Goal: Transaction & Acquisition: Purchase product/service

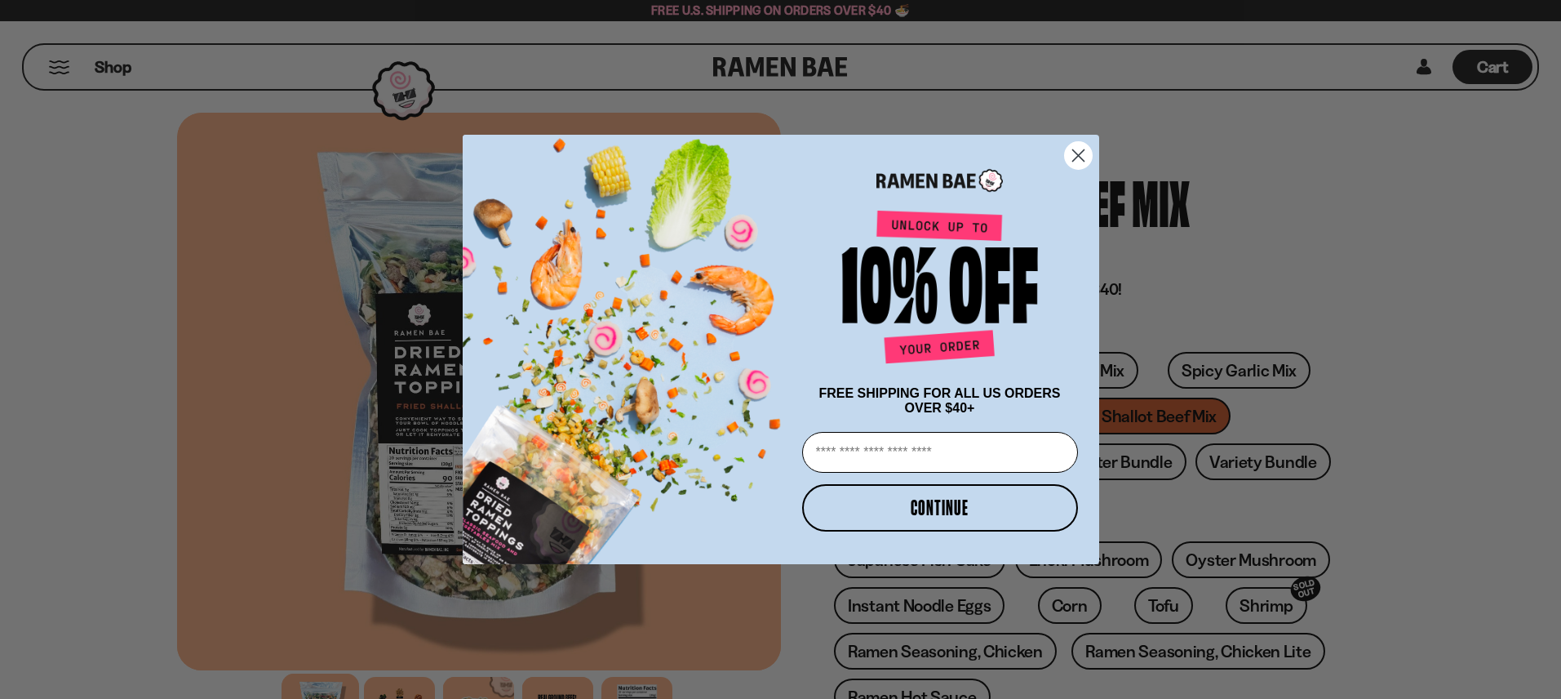
click at [1075, 156] on circle "Close dialog" at bounding box center [1077, 155] width 27 height 27
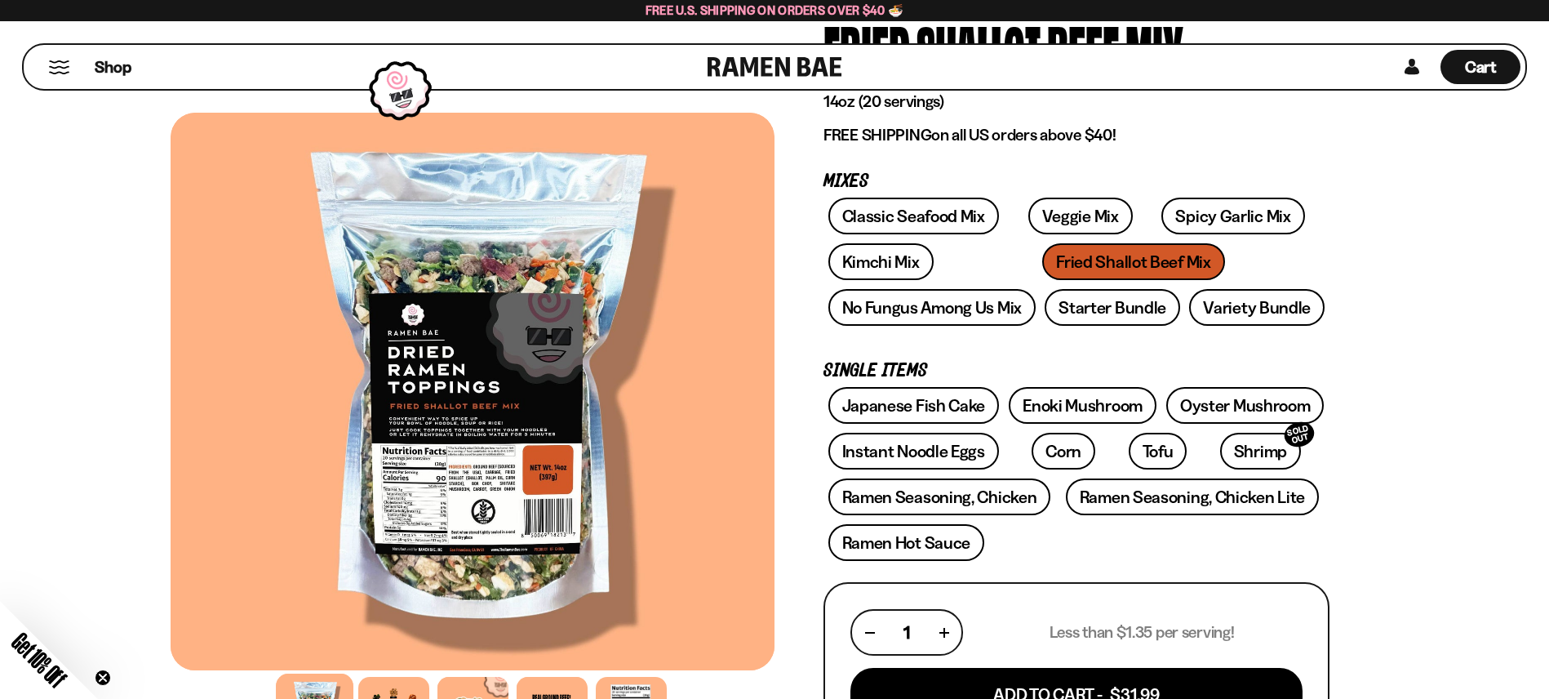
scroll to position [155, 0]
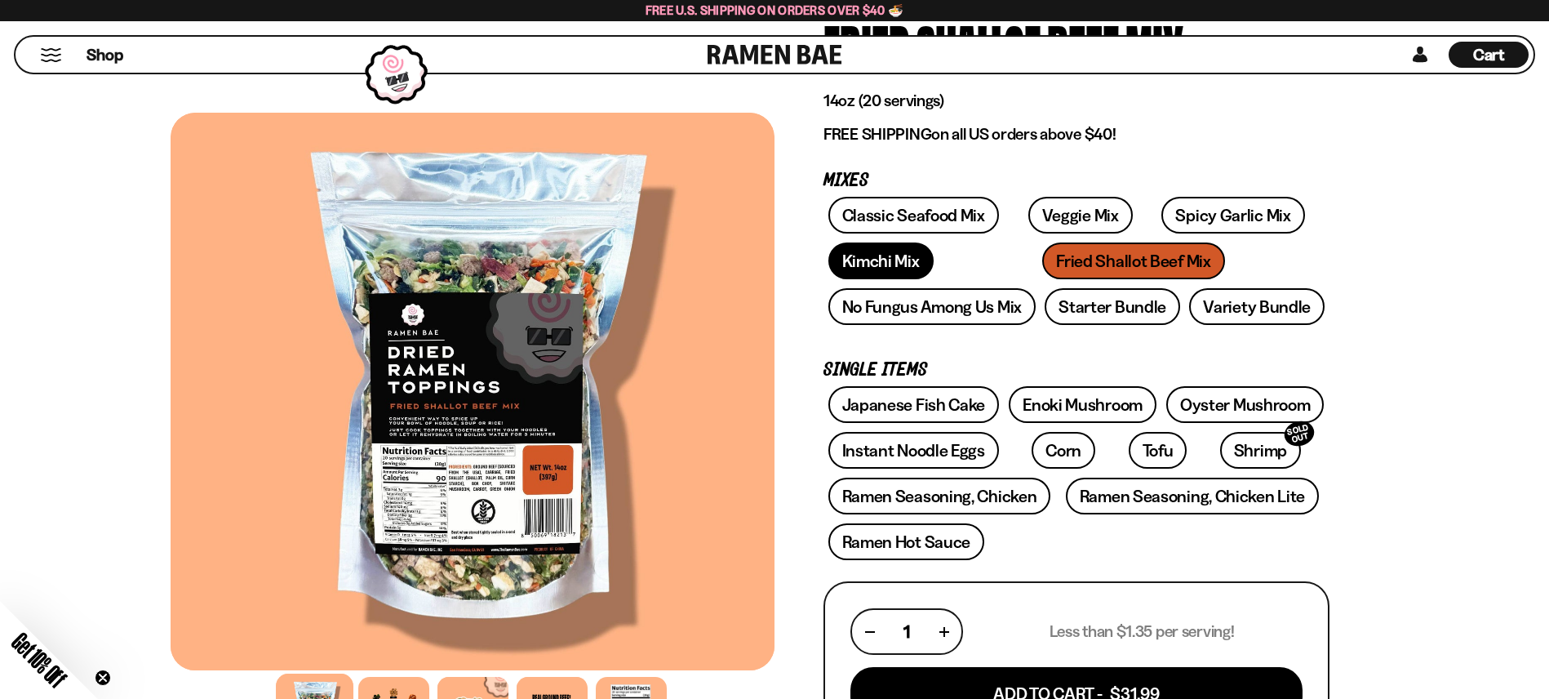
click at [855, 257] on link "Kimchi Mix" at bounding box center [880, 260] width 105 height 37
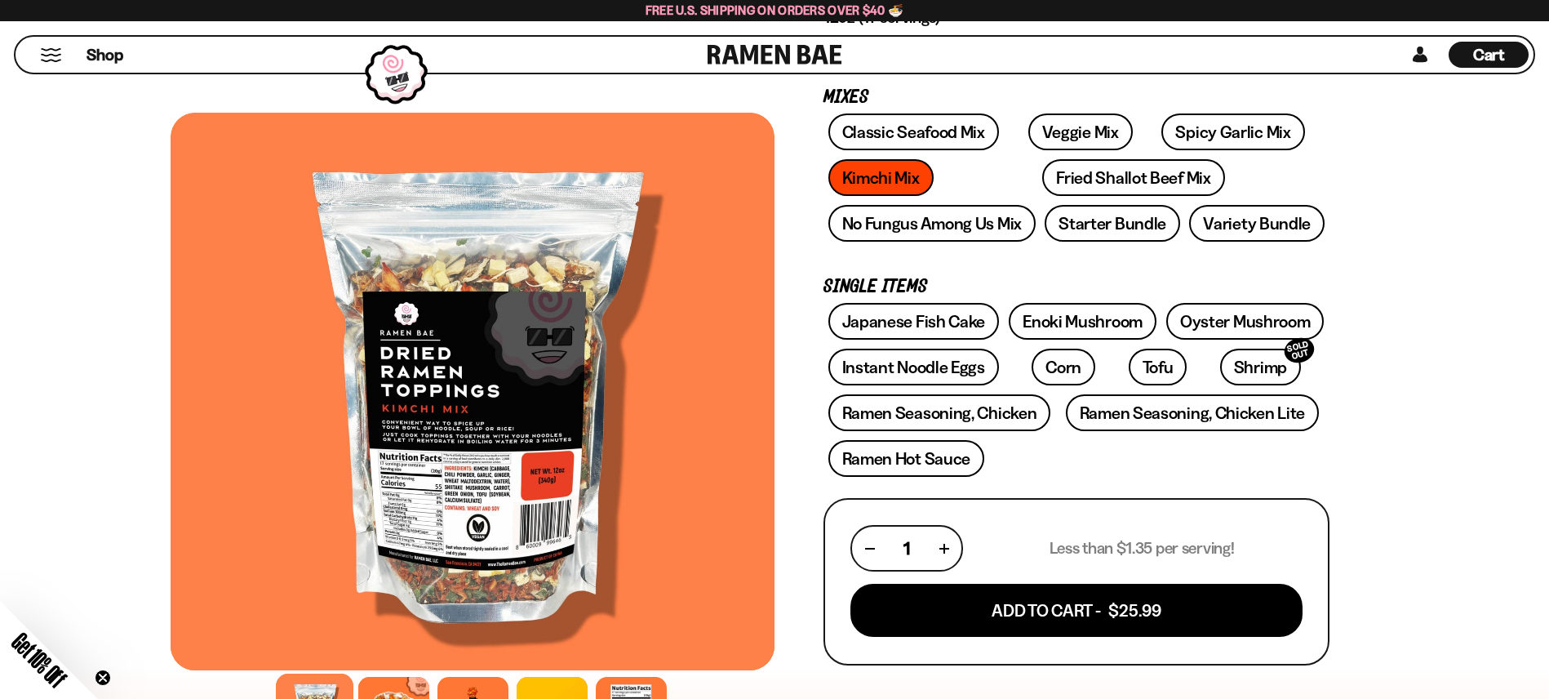
scroll to position [239, 0]
click at [940, 364] on link "Instant Noodle Eggs" at bounding box center [913, 366] width 171 height 37
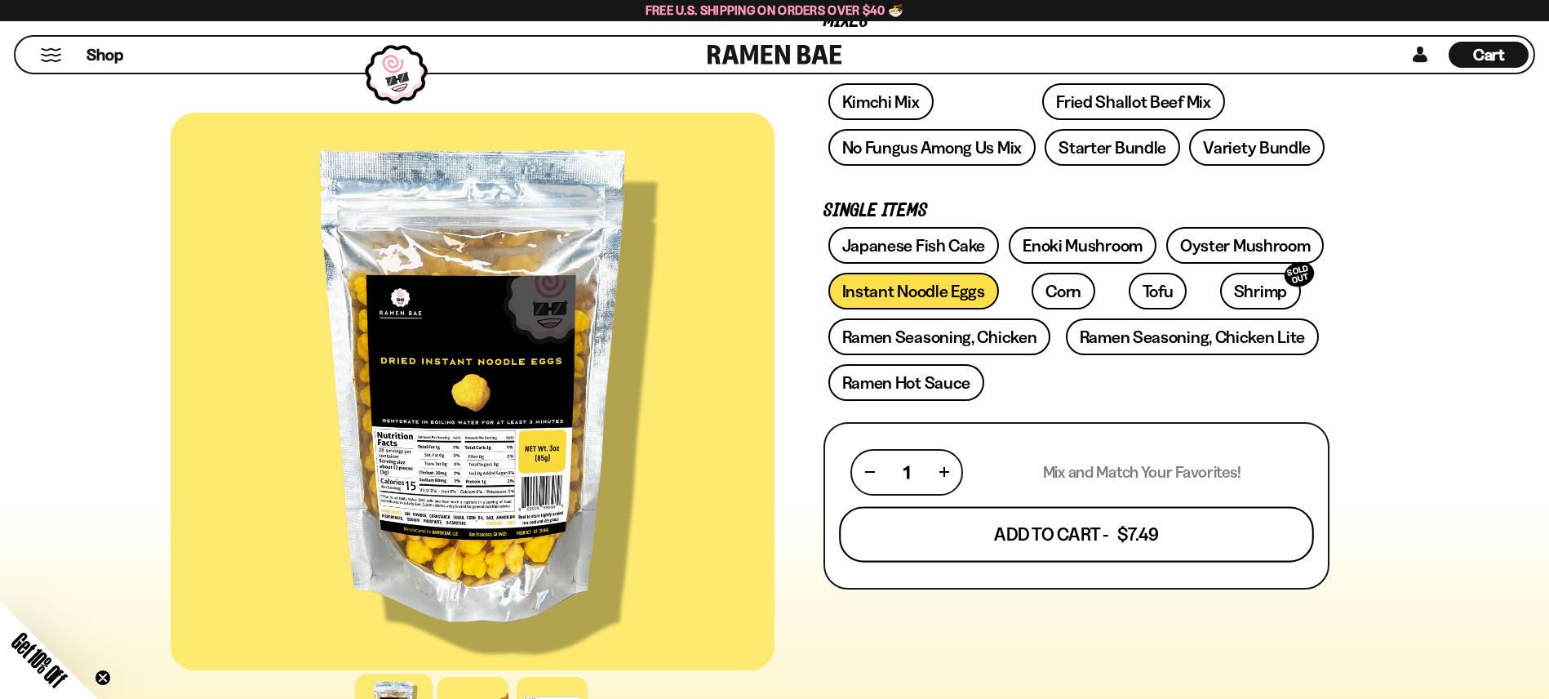
scroll to position [349, 0]
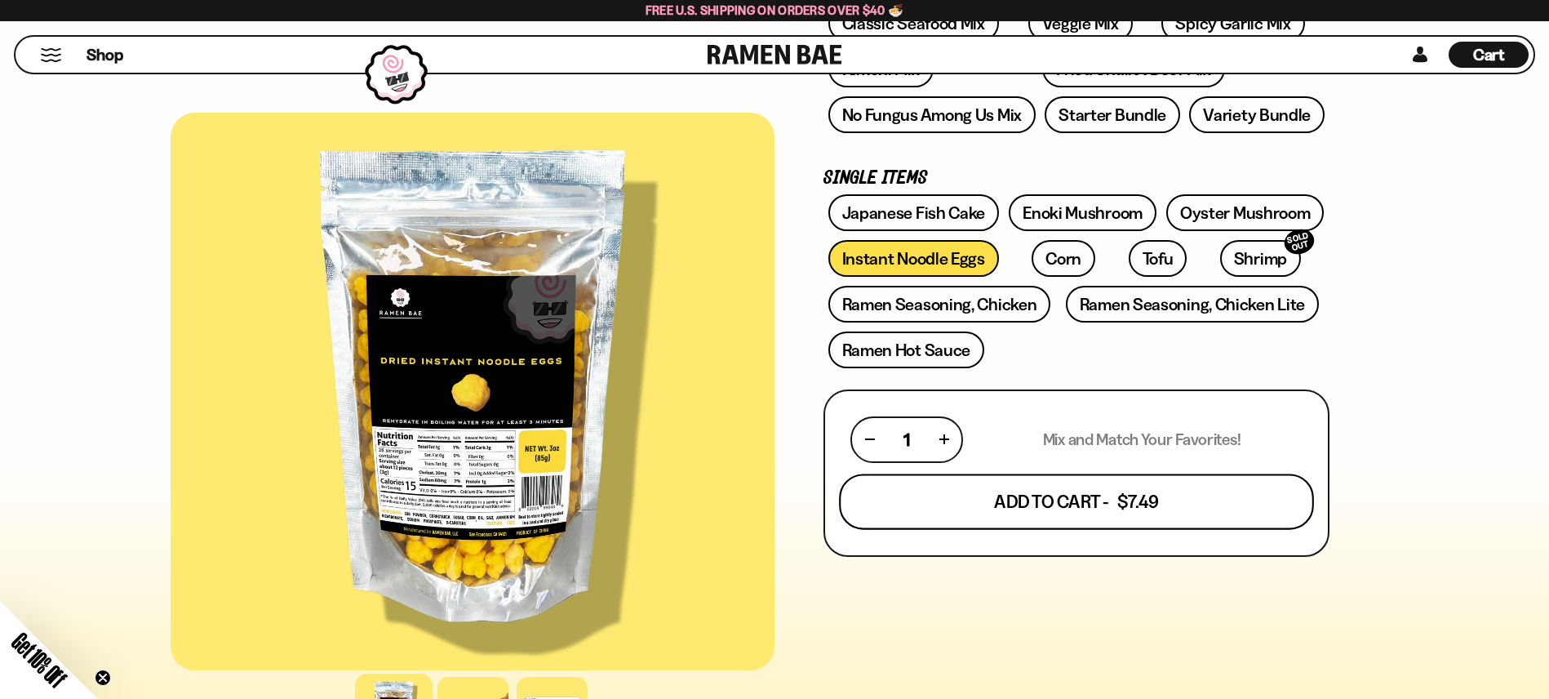
click at [1081, 509] on button "Add To Cart - $7.49" at bounding box center [1076, 501] width 475 height 56
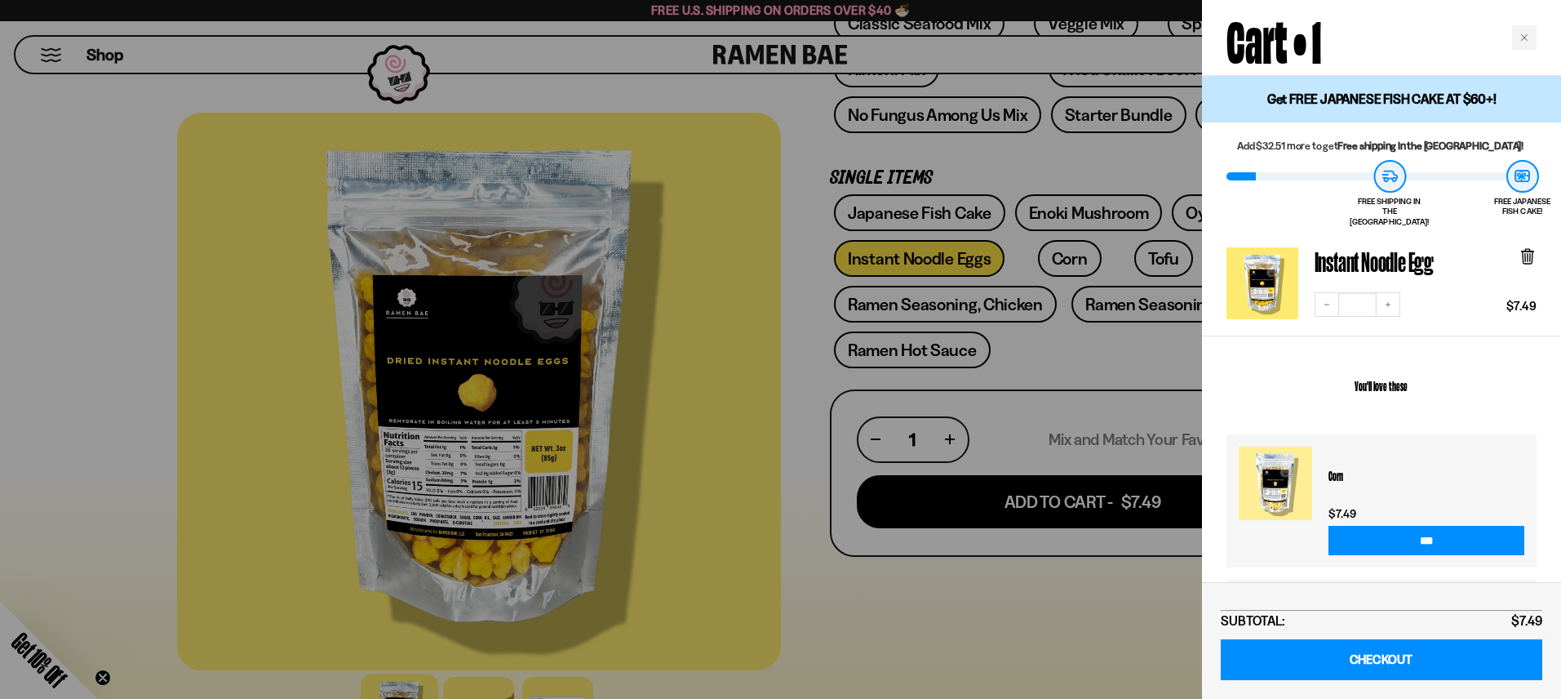
click at [1050, 262] on div at bounding box center [780, 349] width 1561 height 699
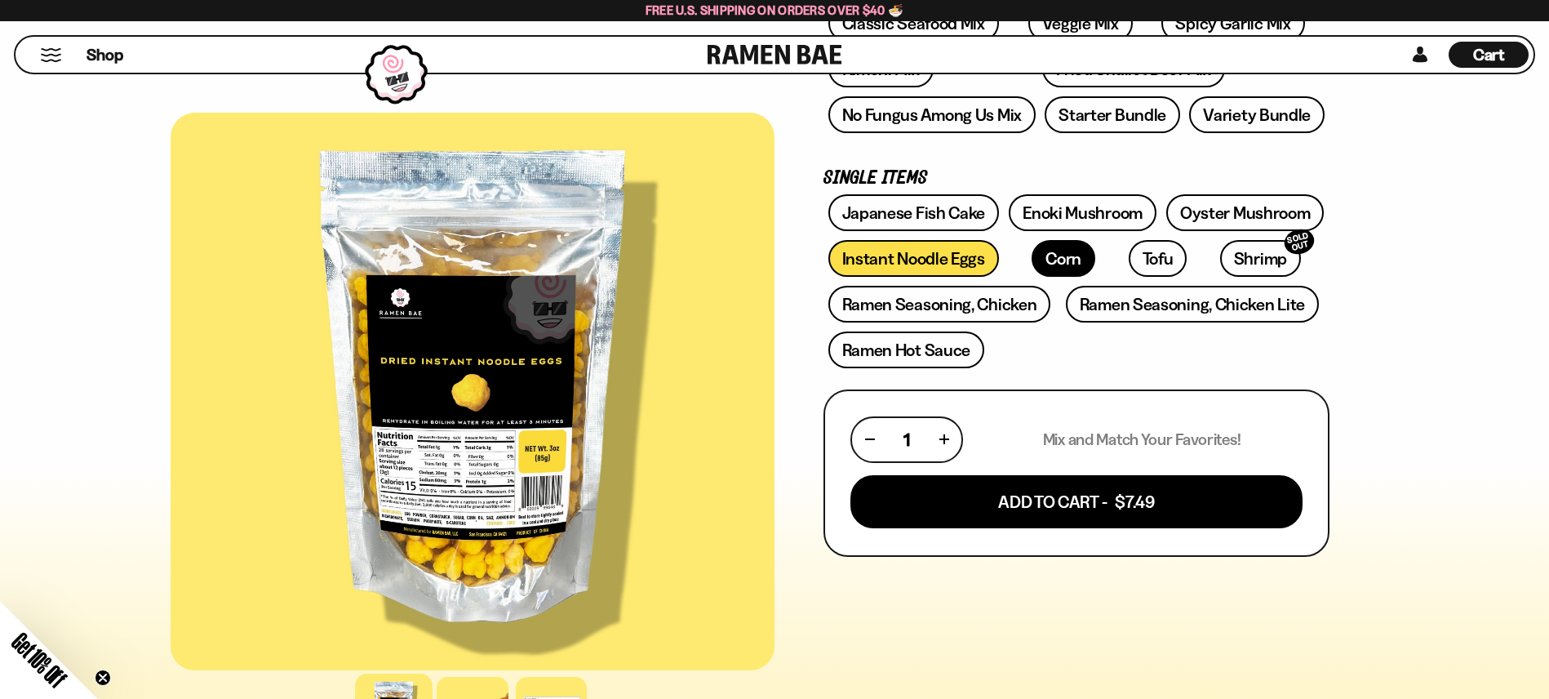
click at [1046, 263] on link "Corn" at bounding box center [1064, 258] width 64 height 37
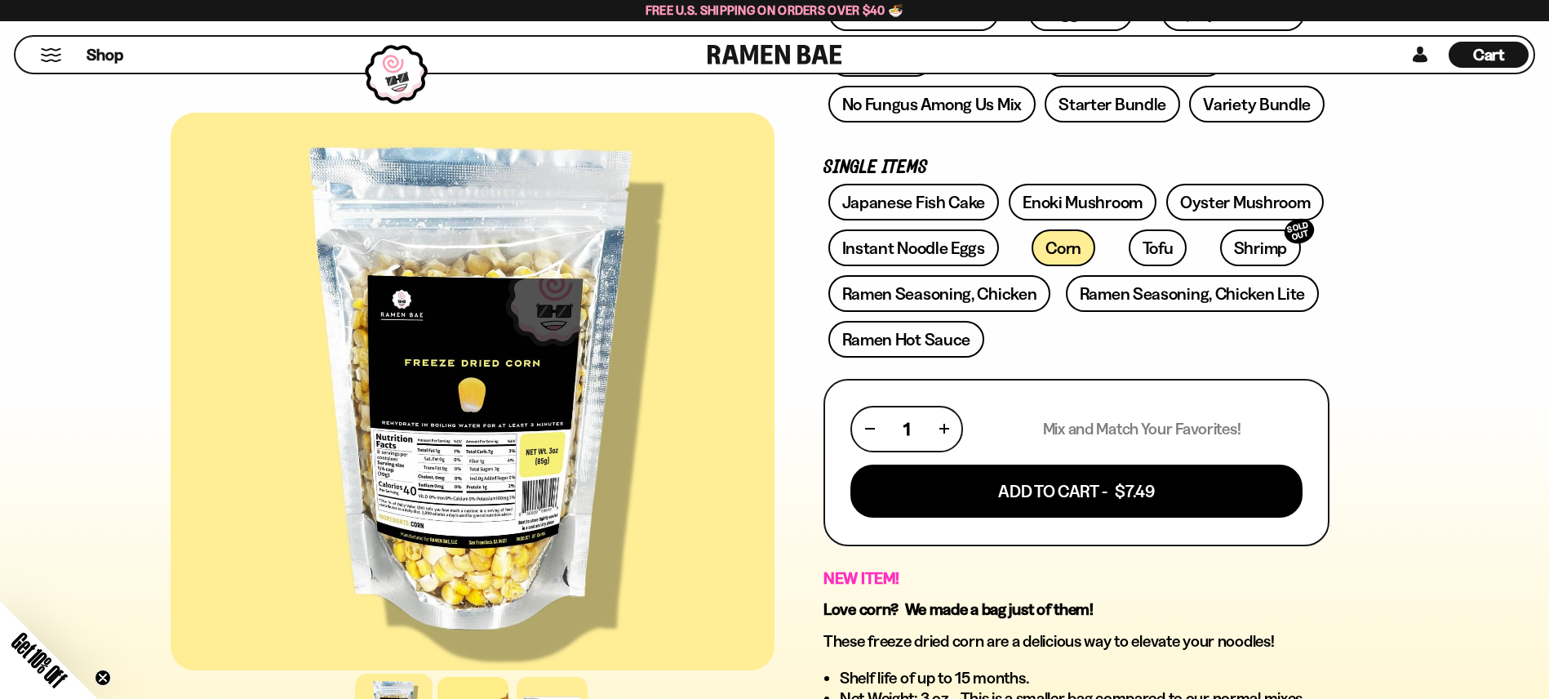
scroll to position [362, 0]
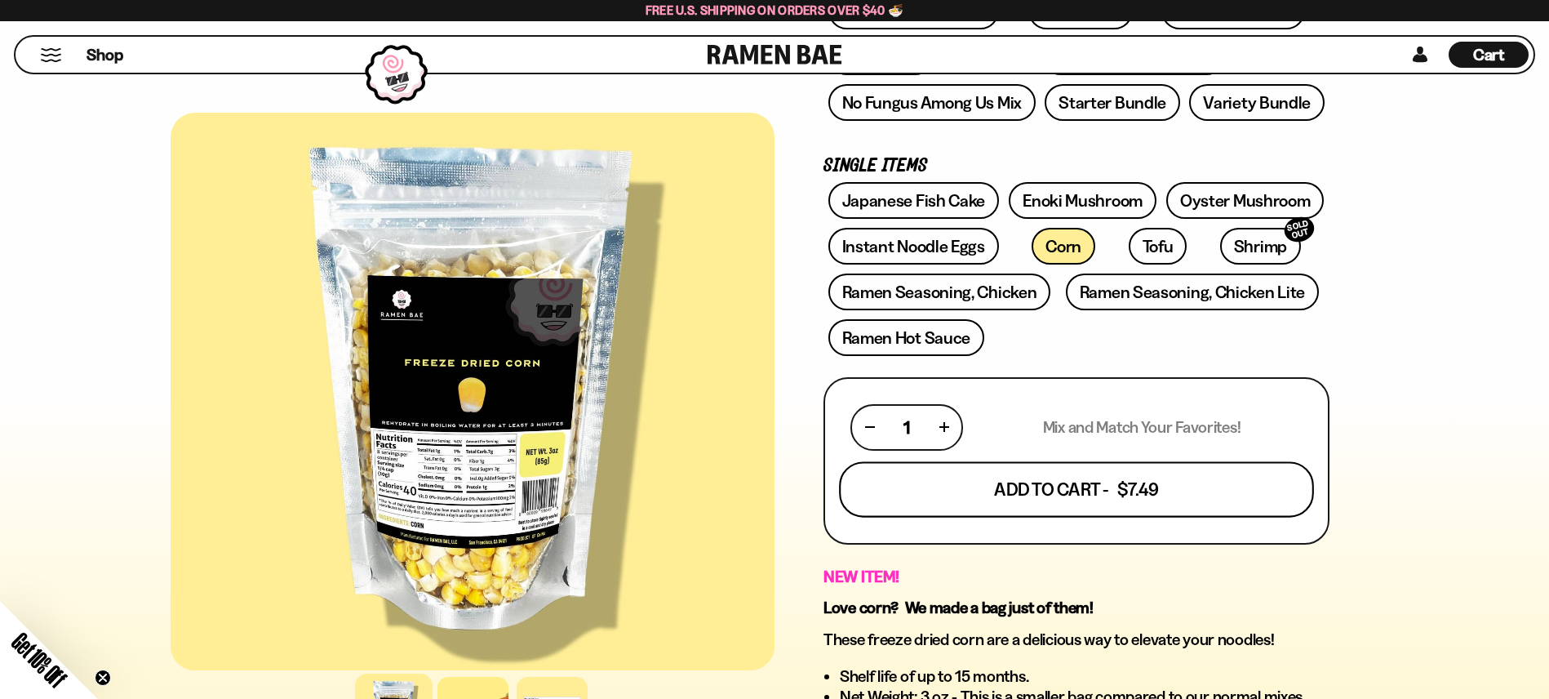
click at [1053, 501] on button "Add To Cart - $7.49" at bounding box center [1076, 489] width 475 height 56
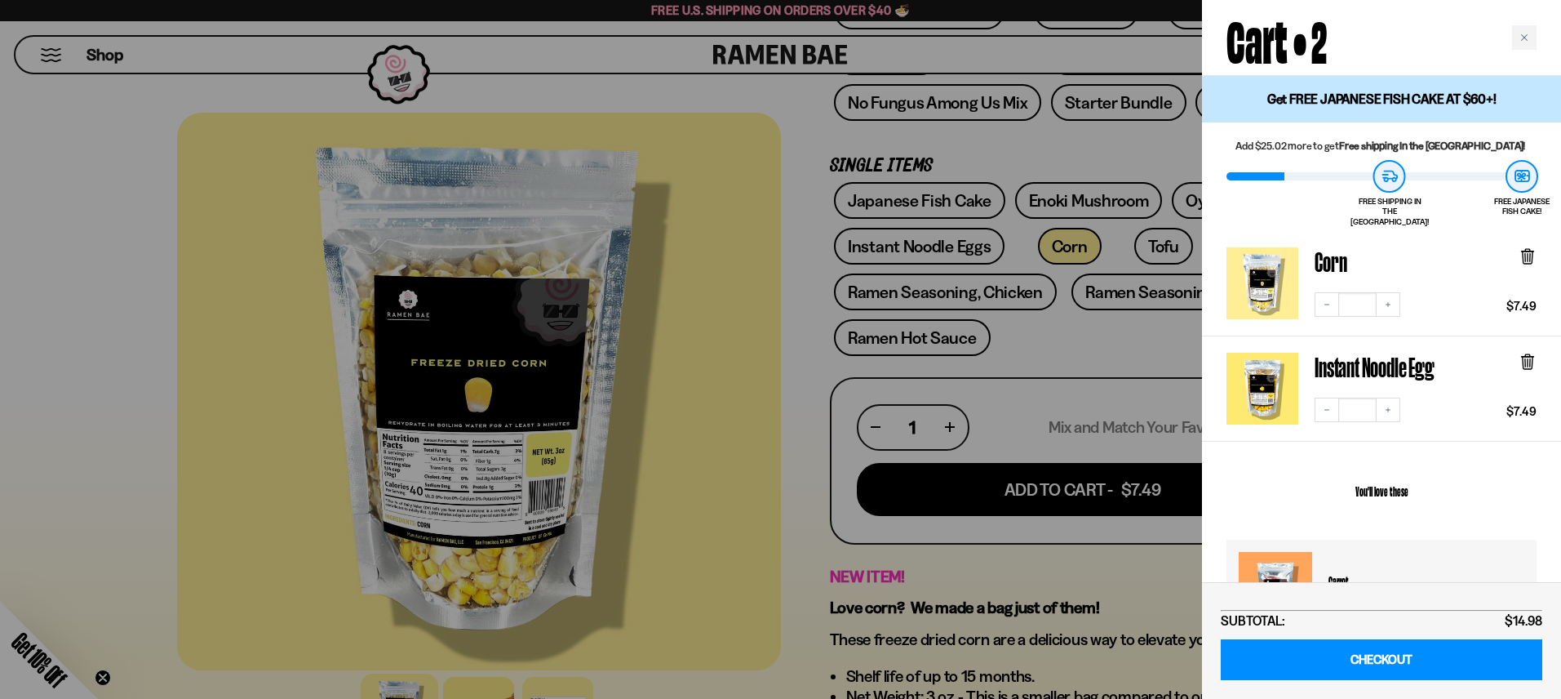
click at [1093, 350] on div at bounding box center [780, 349] width 1561 height 699
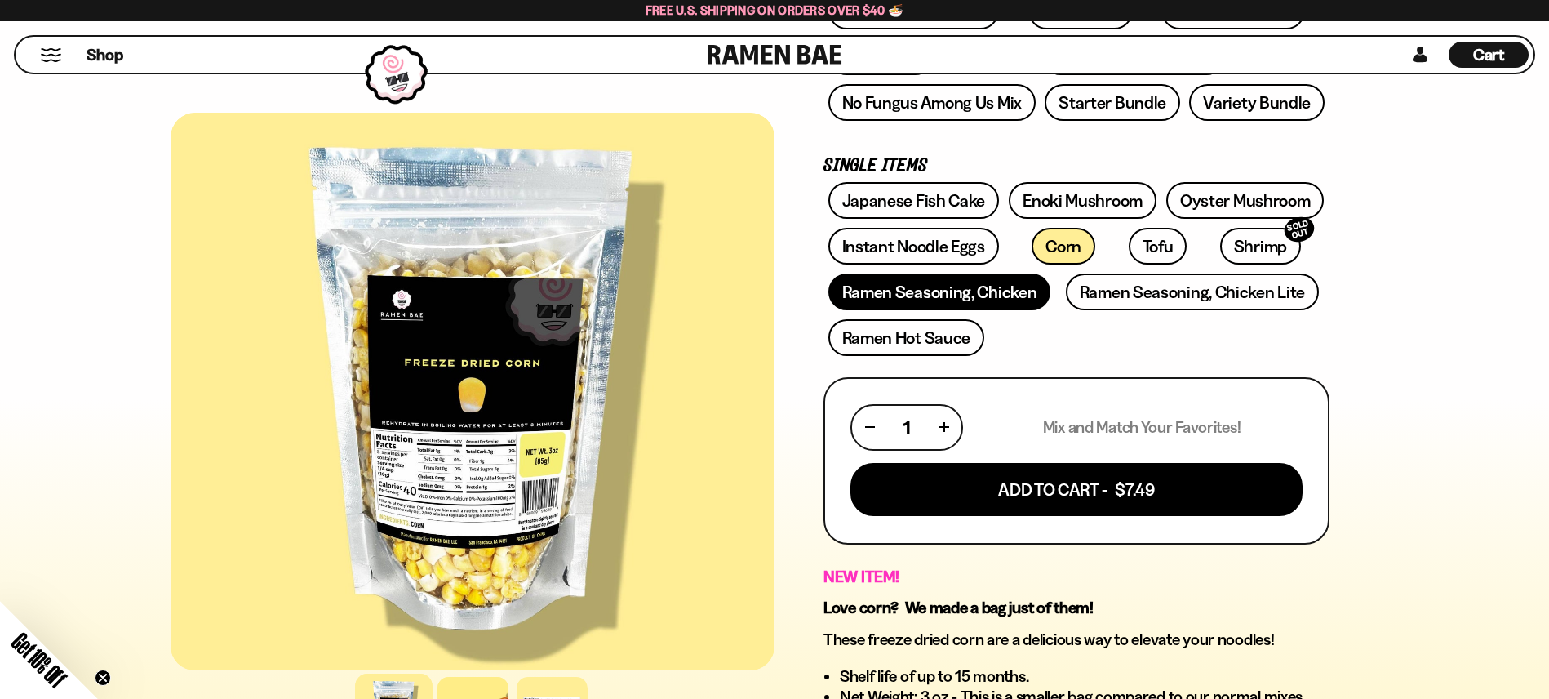
click at [936, 296] on link "Ramen Seasoning, Chicken" at bounding box center [939, 291] width 223 height 37
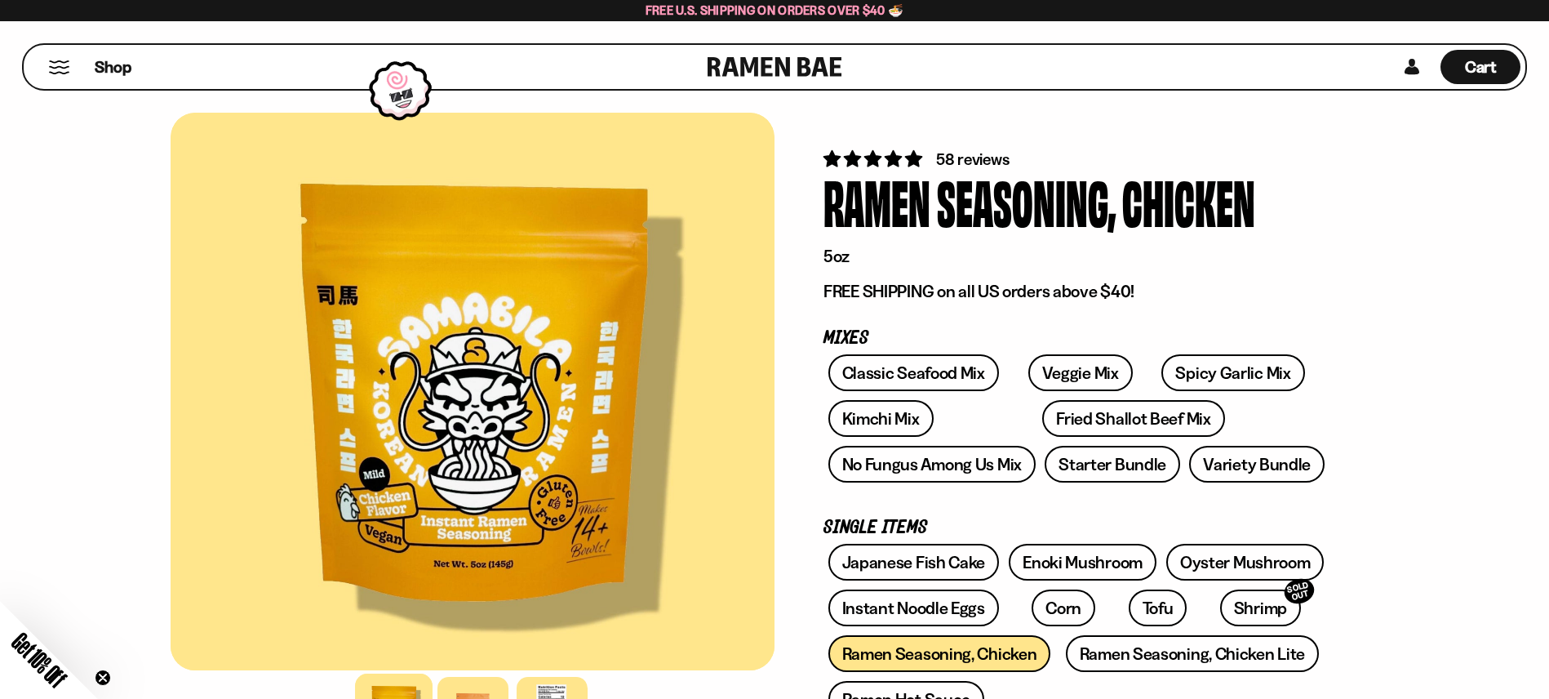
click at [62, 66] on button "Mobile Menu Trigger" at bounding box center [59, 67] width 22 height 14
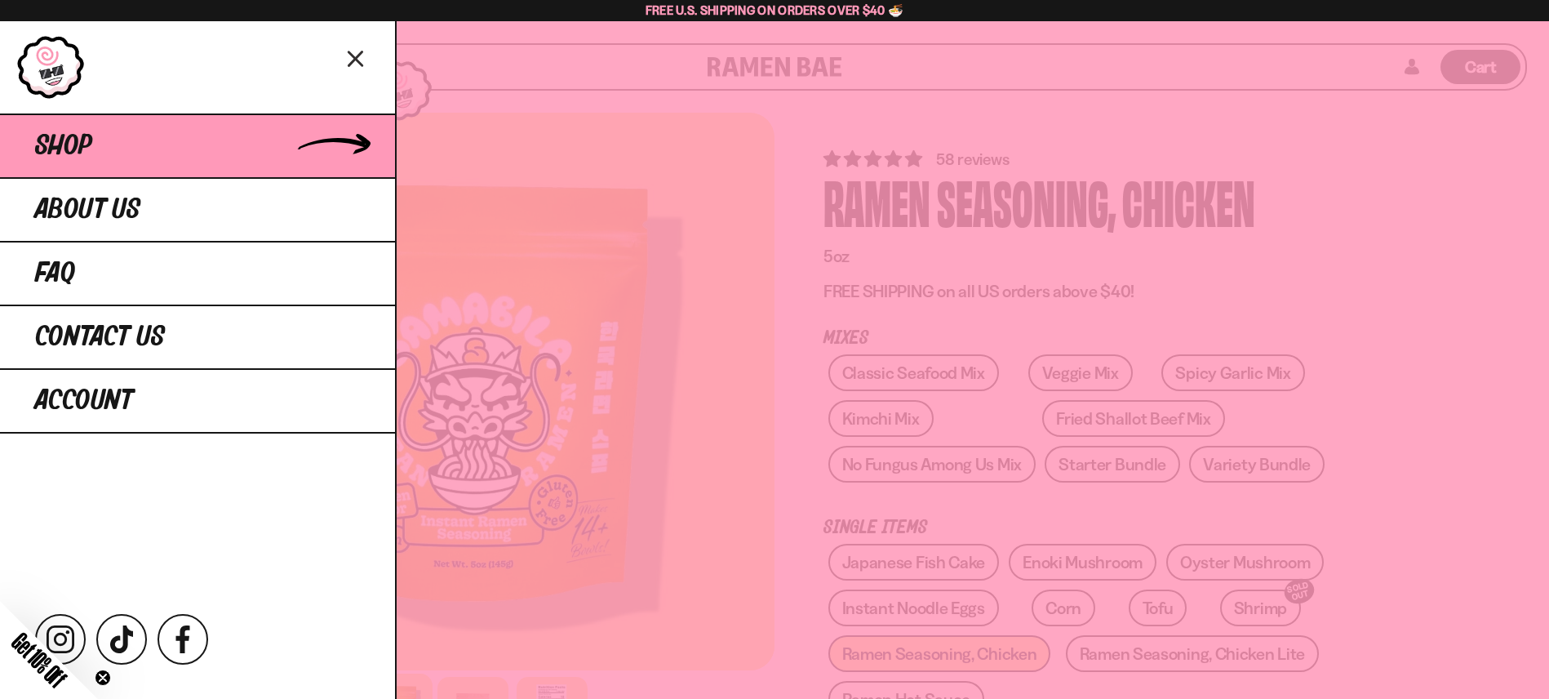
click at [231, 151] on link "Shop" at bounding box center [197, 145] width 395 height 64
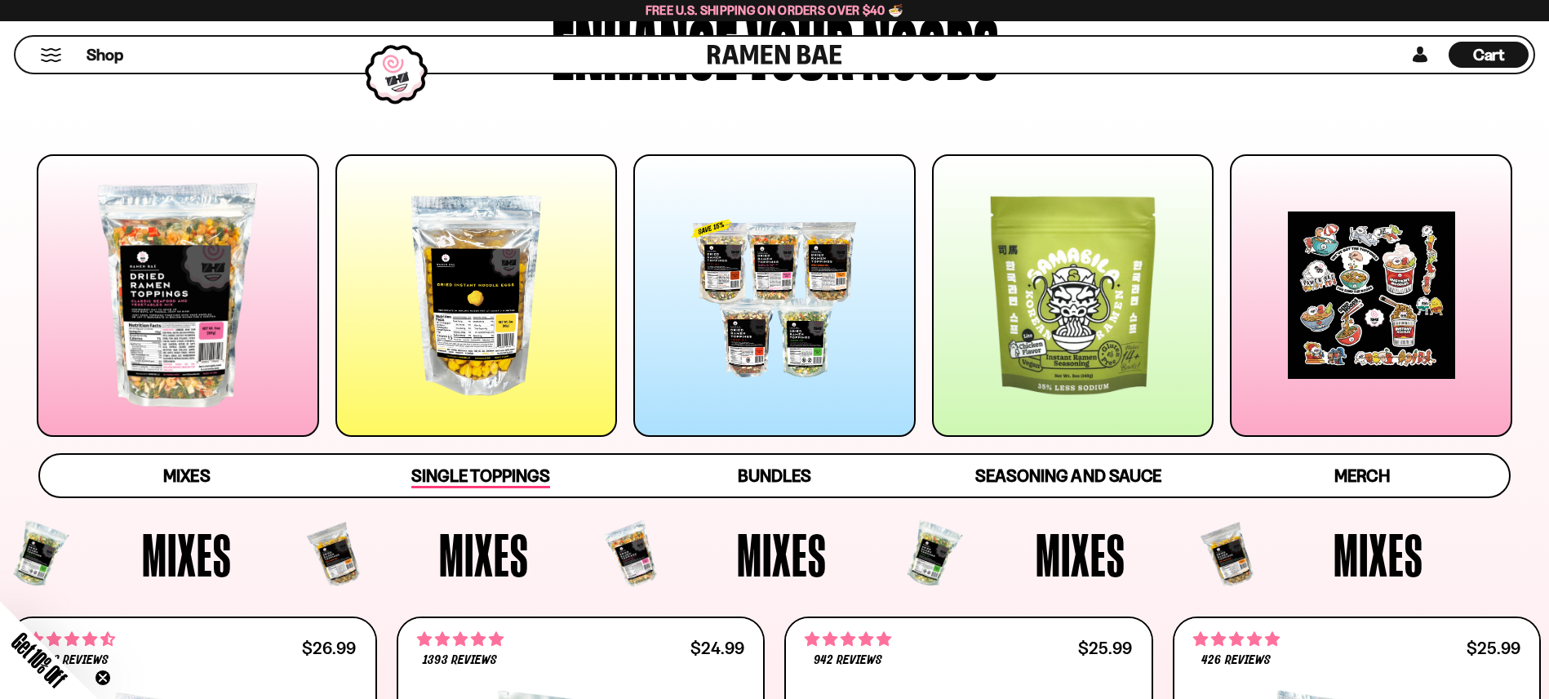
click at [540, 471] on span "Single Toppings" at bounding box center [480, 476] width 138 height 23
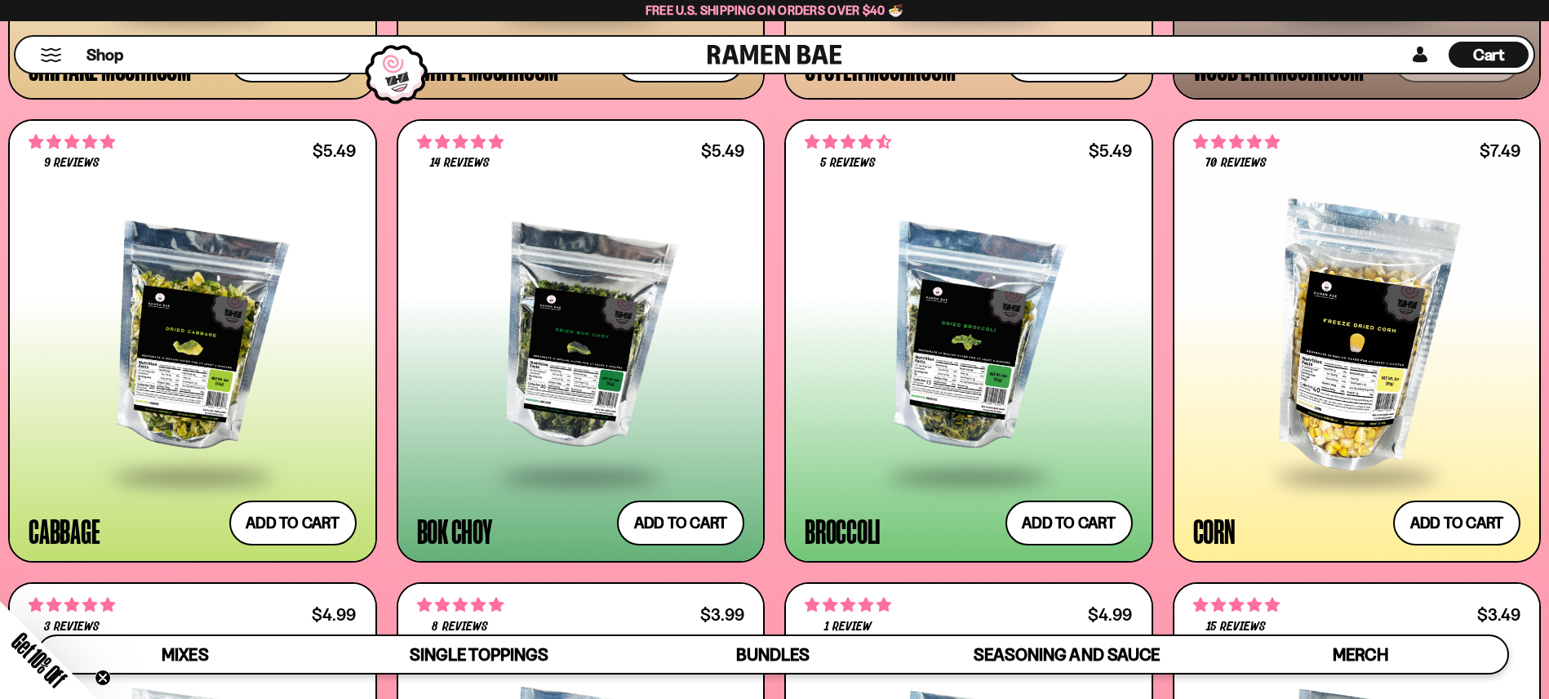
scroll to position [3080, 0]
click at [1041, 522] on button "Add to cart Add — Regular price $5.49 Regular price Sale price $5.49 Unit price…" at bounding box center [1069, 522] width 134 height 47
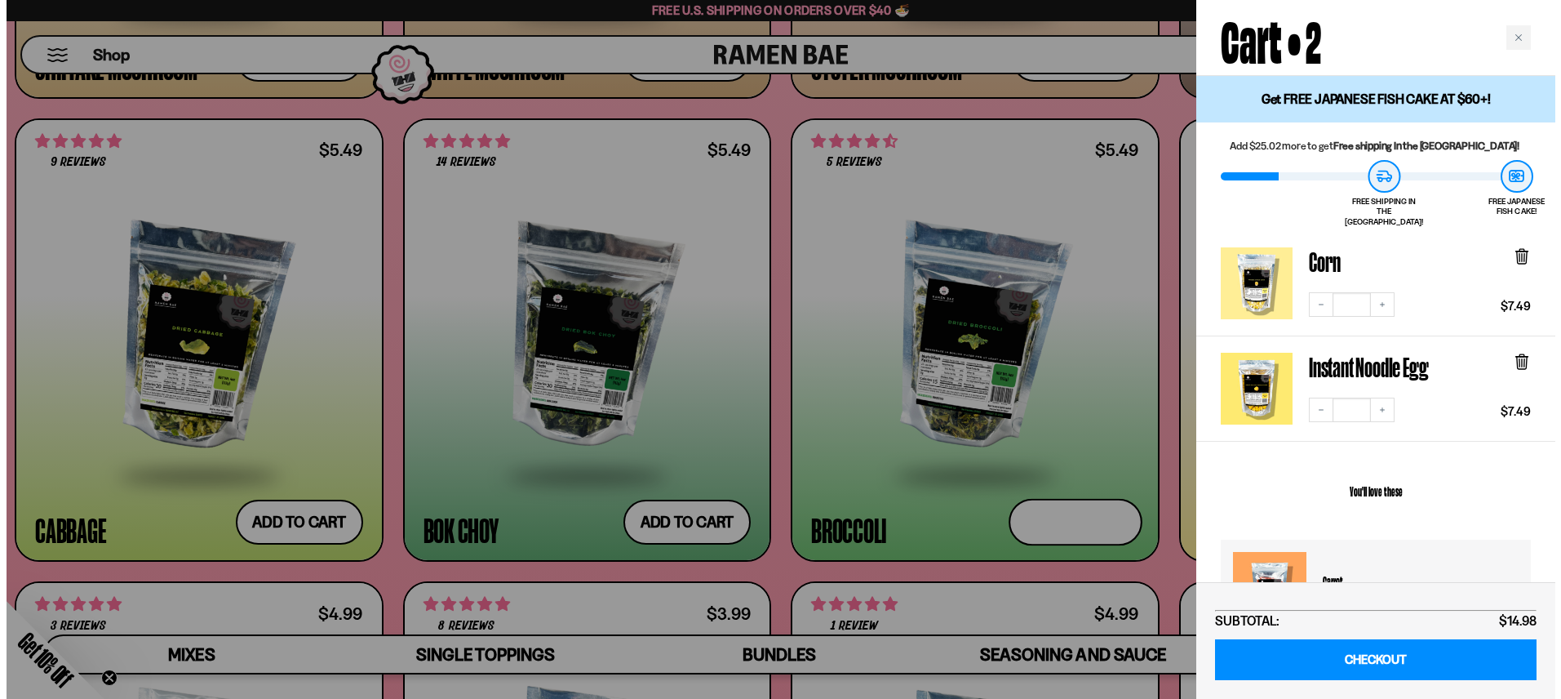
scroll to position [3097, 0]
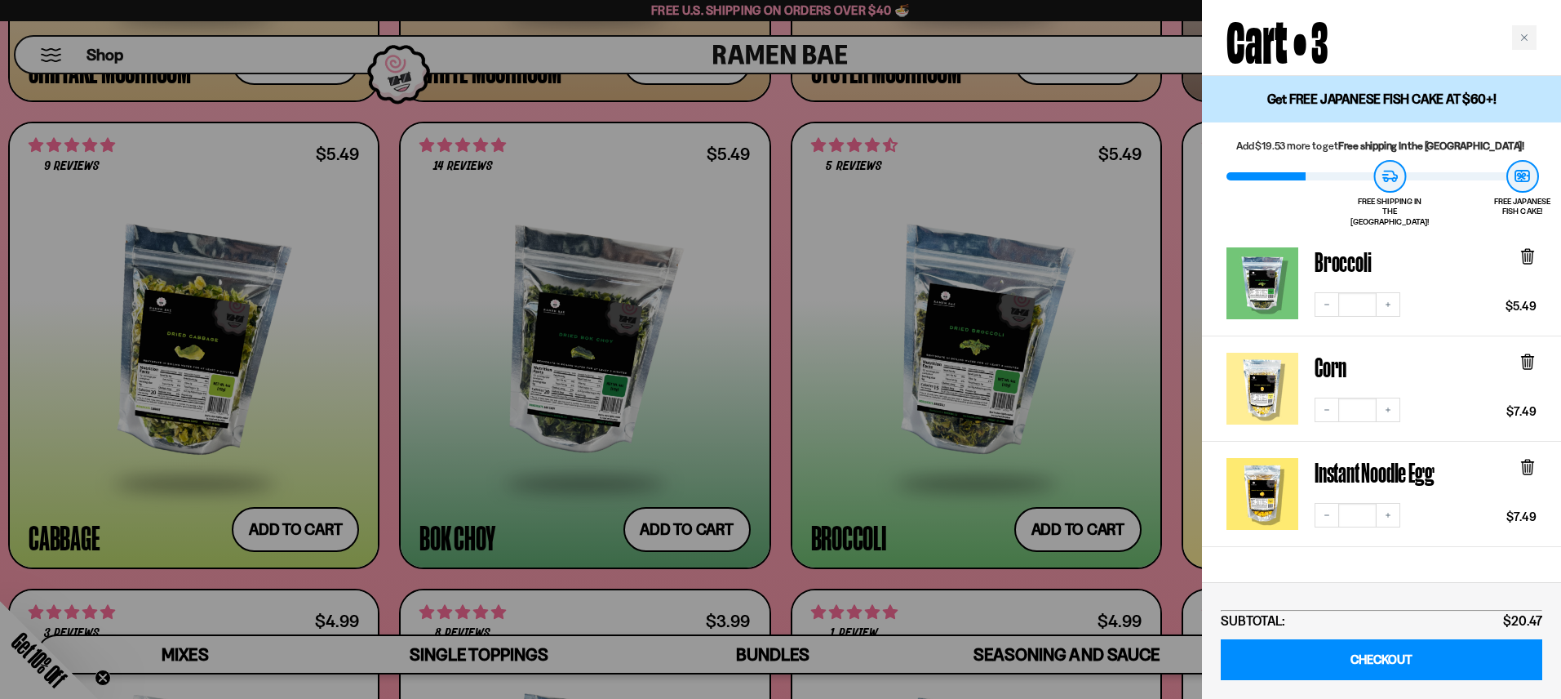
click at [379, 560] on div at bounding box center [780, 349] width 1561 height 699
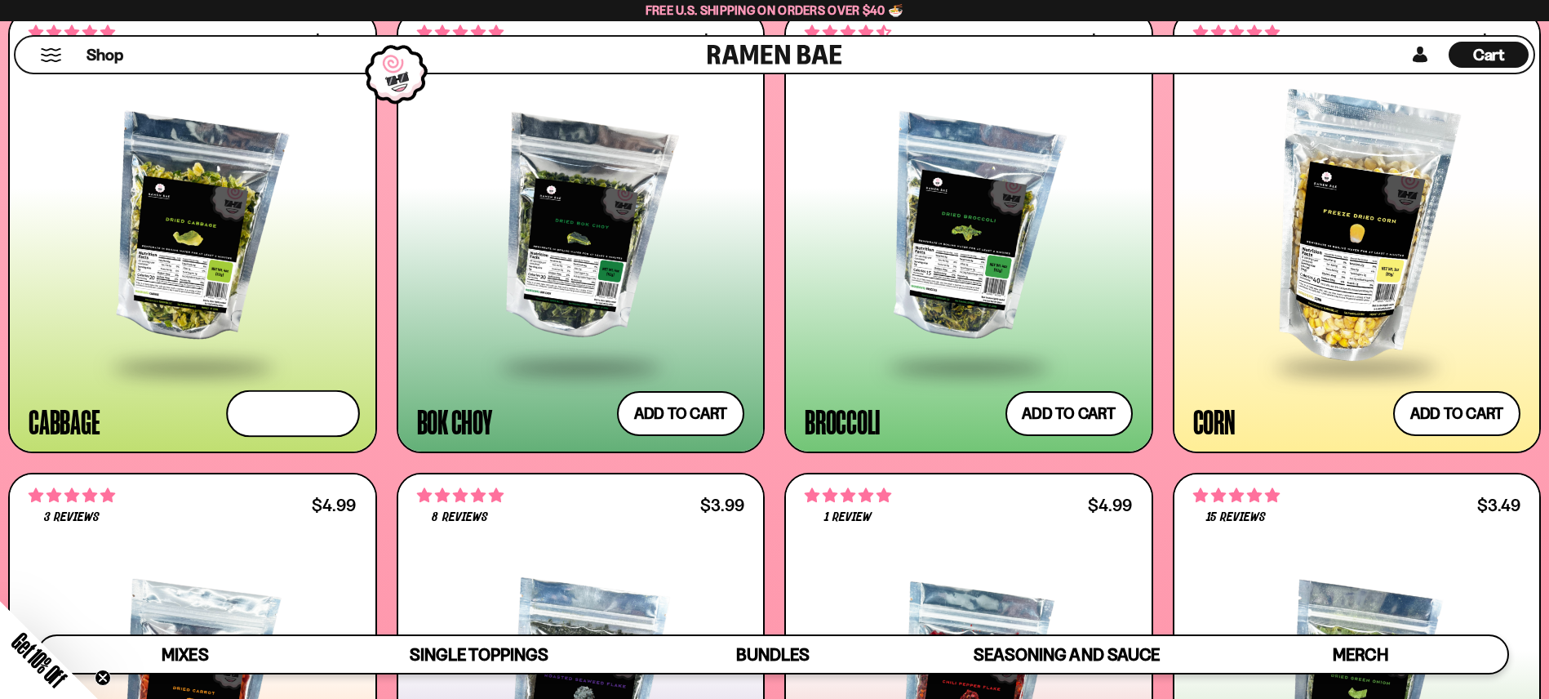
drag, startPoint x: 329, startPoint y: 409, endPoint x: 390, endPoint y: 436, distance: 66.9
click at [328, 409] on button "Add to cart Add — Regular price $5.49 Regular price Sale price $5.49 Unit price…" at bounding box center [293, 413] width 134 height 47
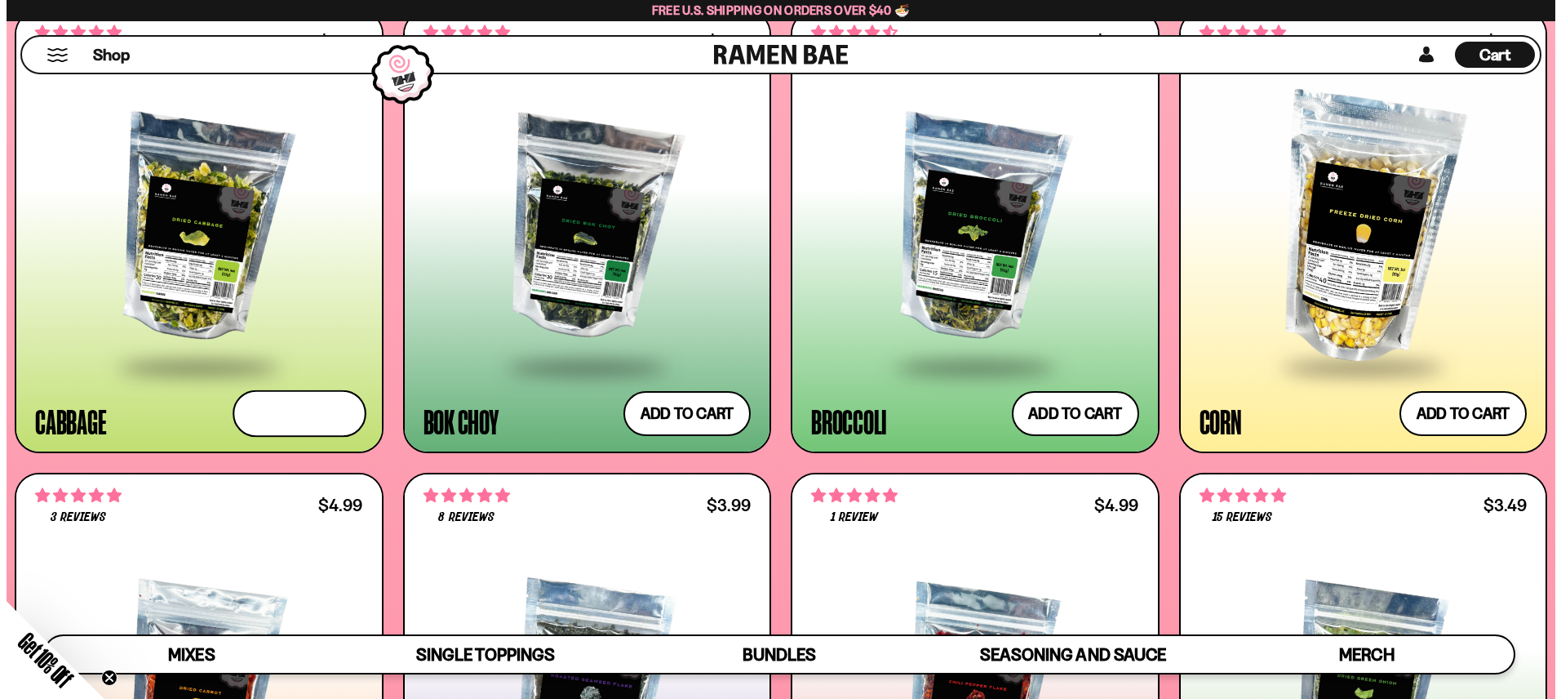
scroll to position [3209, 0]
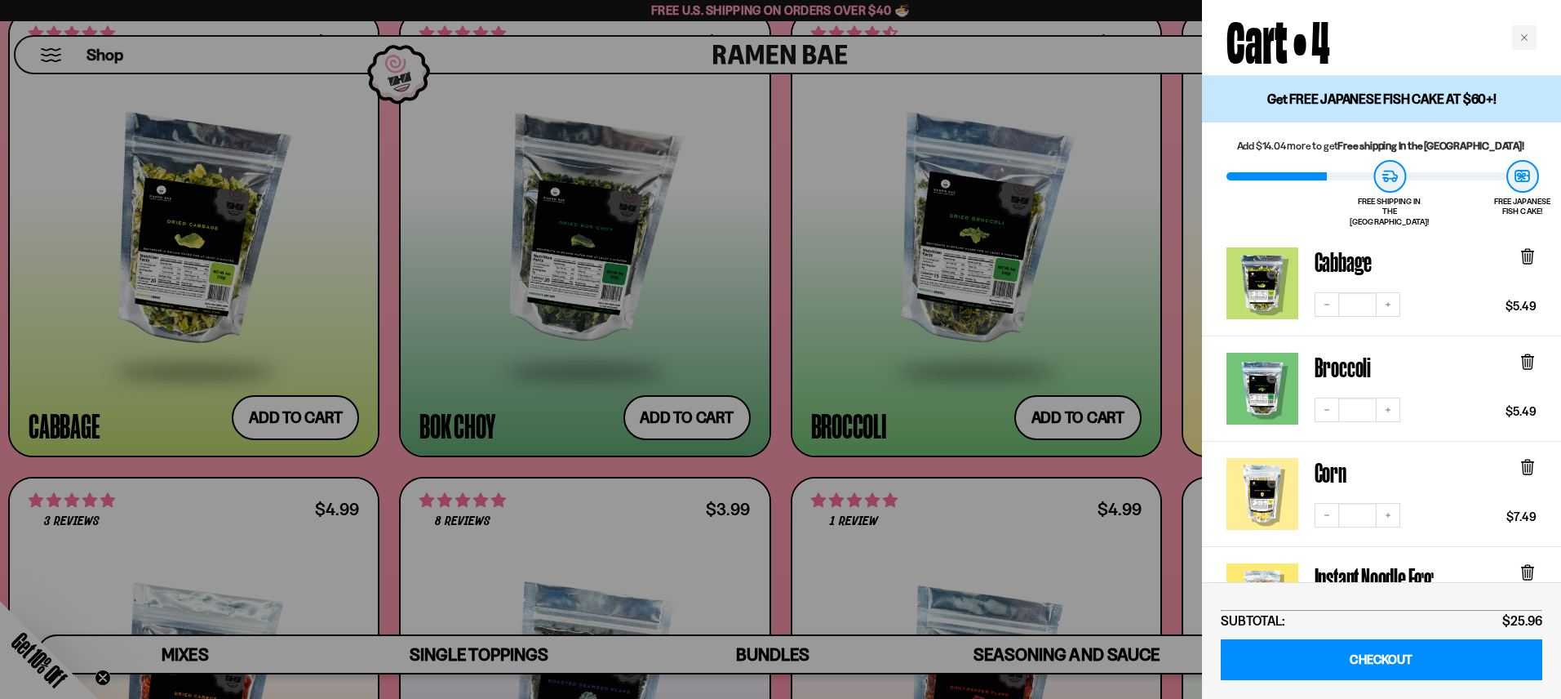
drag, startPoint x: 393, startPoint y: 470, endPoint x: 392, endPoint y: 482, distance: 11.5
click at [393, 470] on div at bounding box center [780, 349] width 1561 height 699
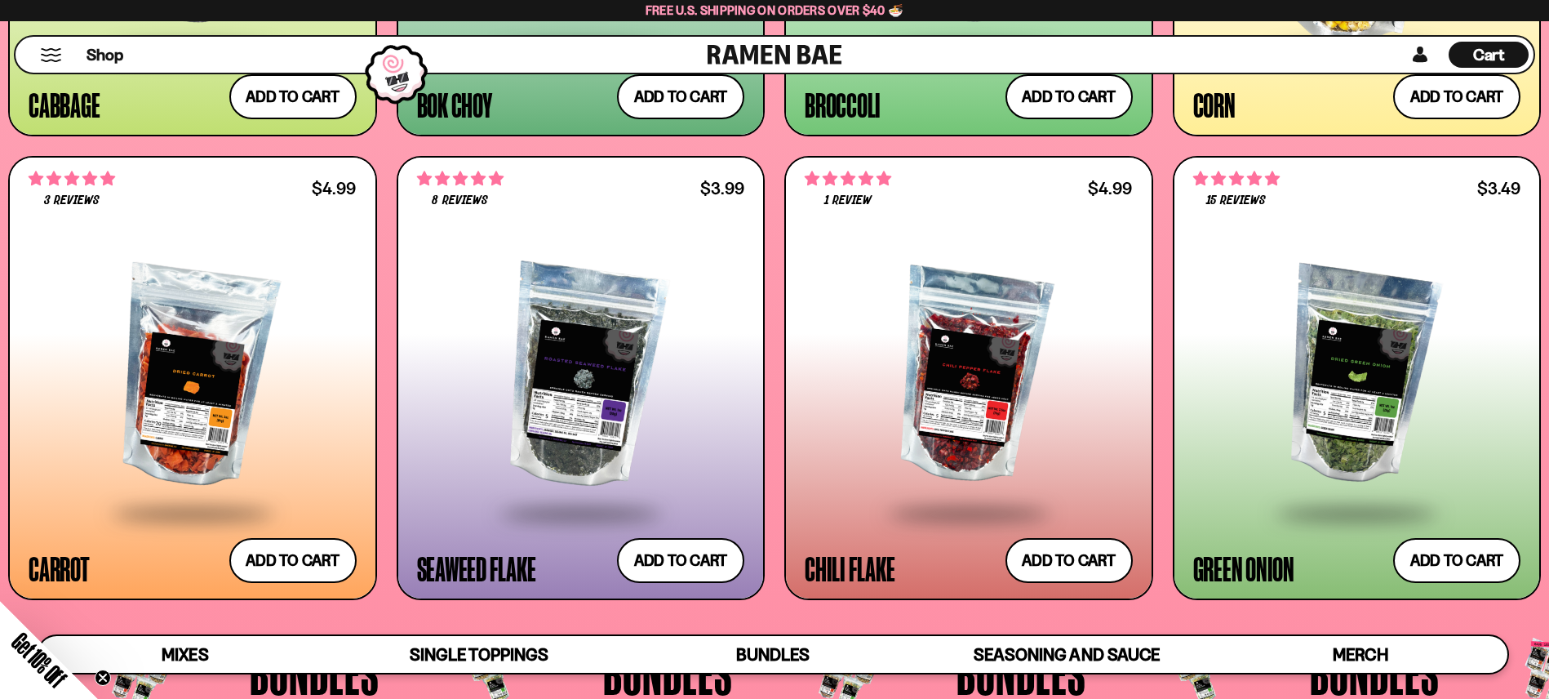
scroll to position [3517, 0]
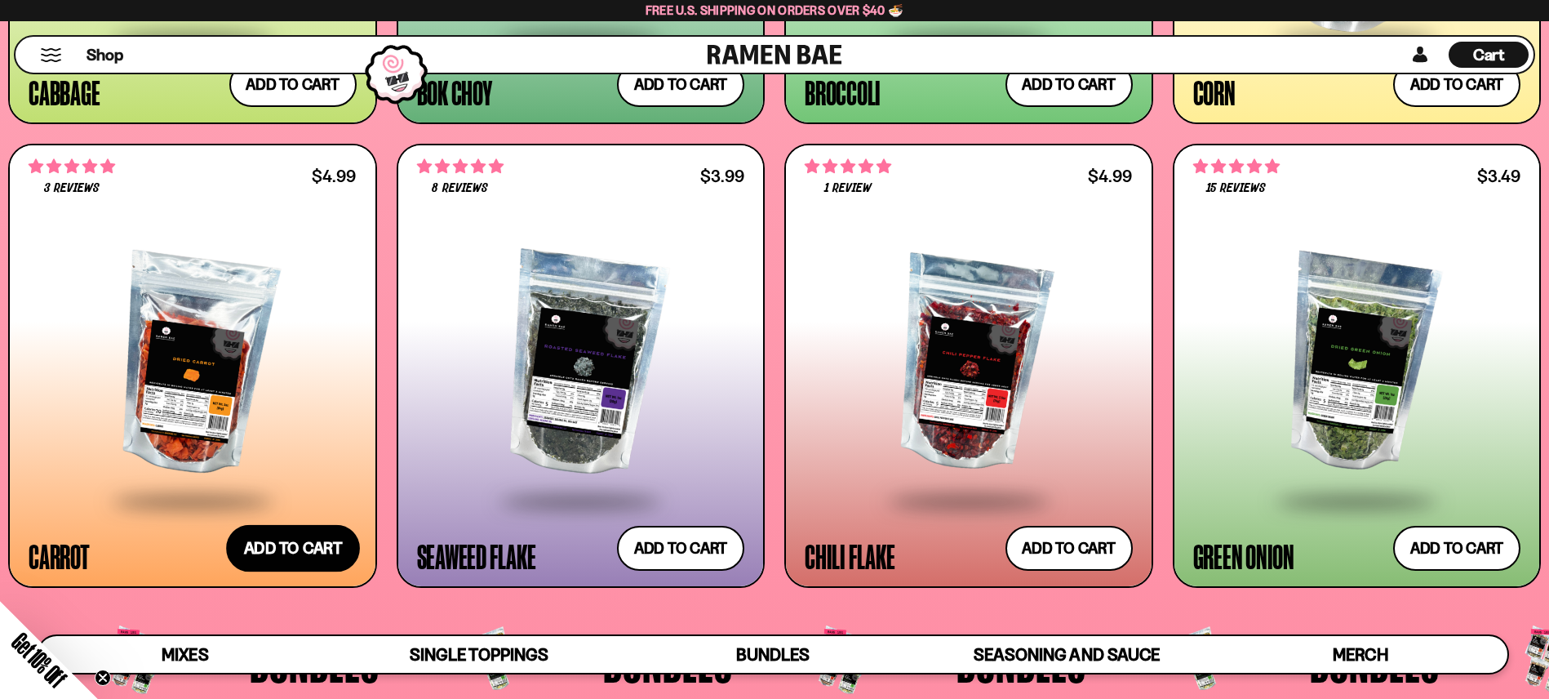
click at [328, 550] on button "Add to cart Add — Regular price $4.99 Regular price Sale price $4.99 Unit price…" at bounding box center [293, 547] width 134 height 47
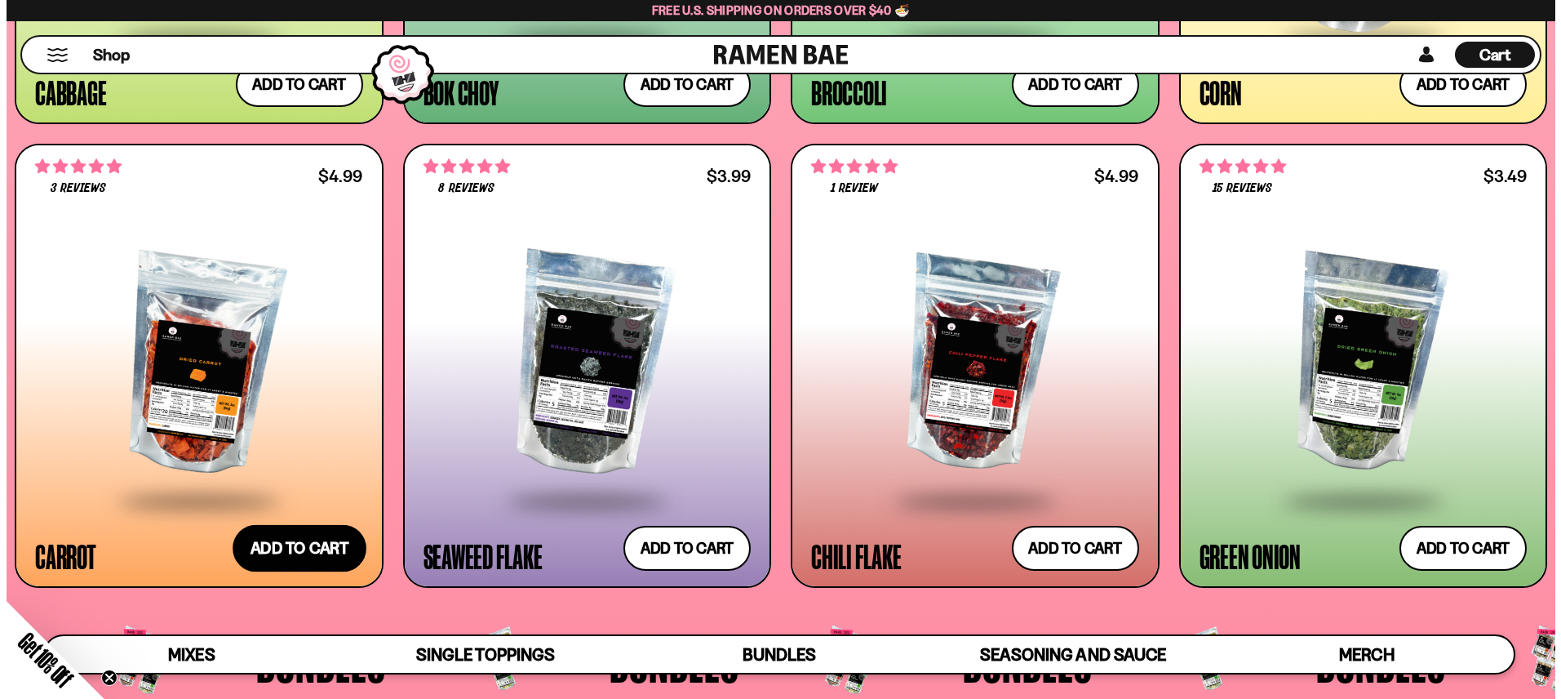
scroll to position [3538, 0]
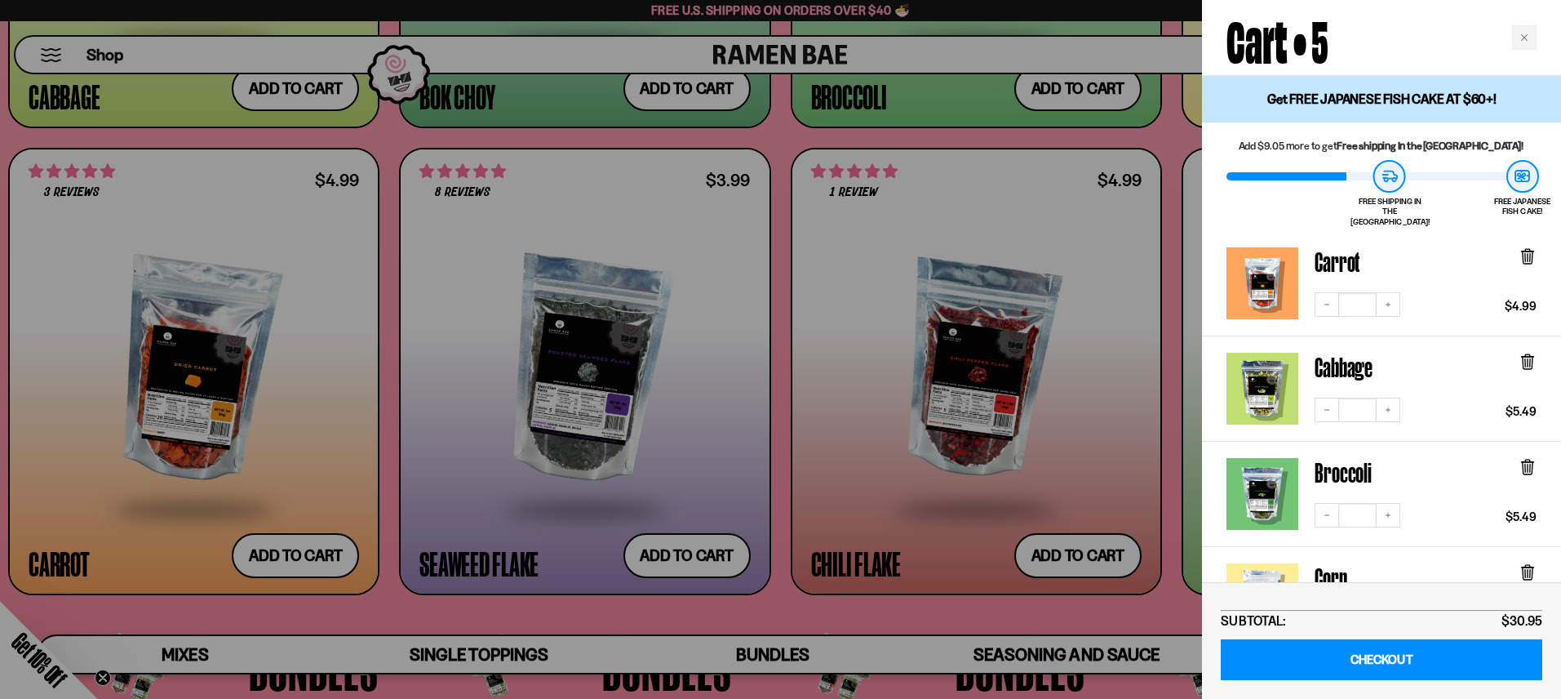
click at [385, 469] on div at bounding box center [780, 349] width 1561 height 699
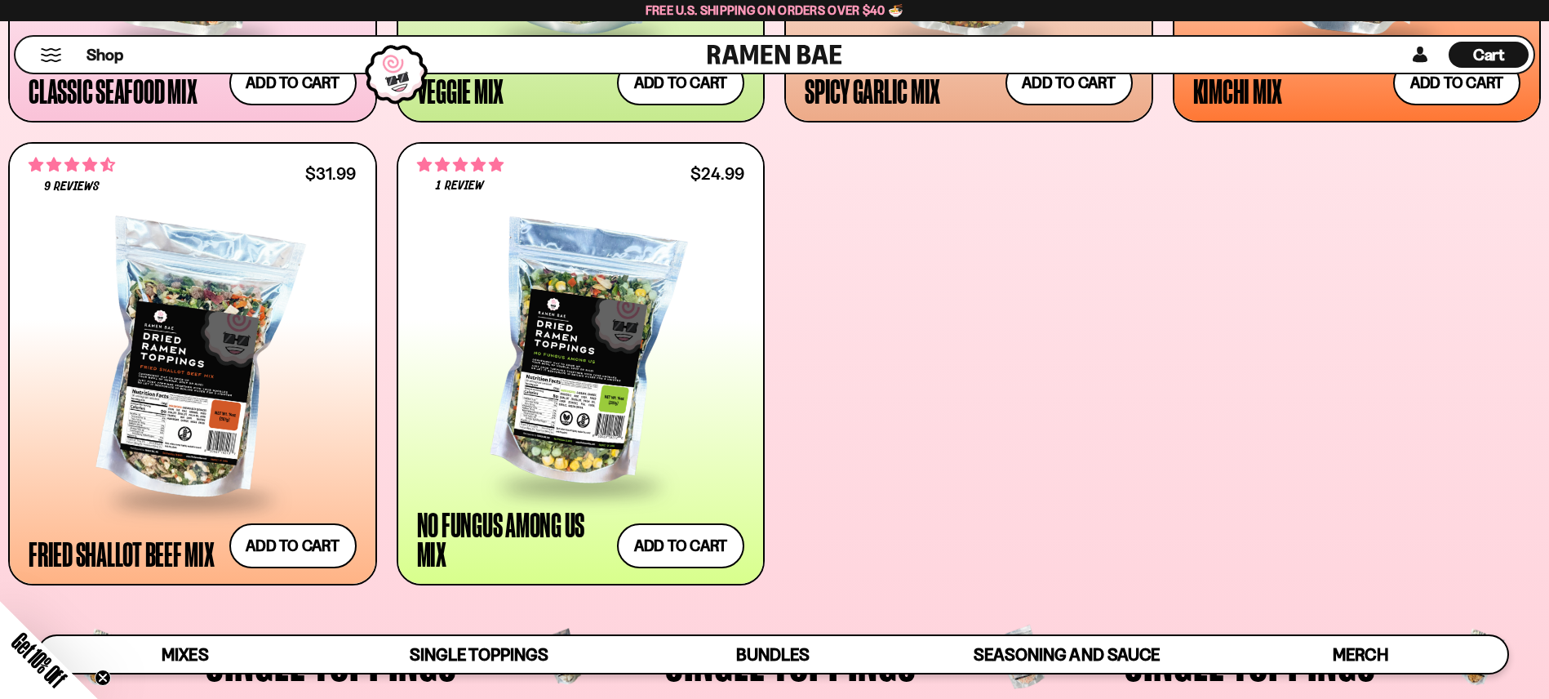
scroll to position [1075, 0]
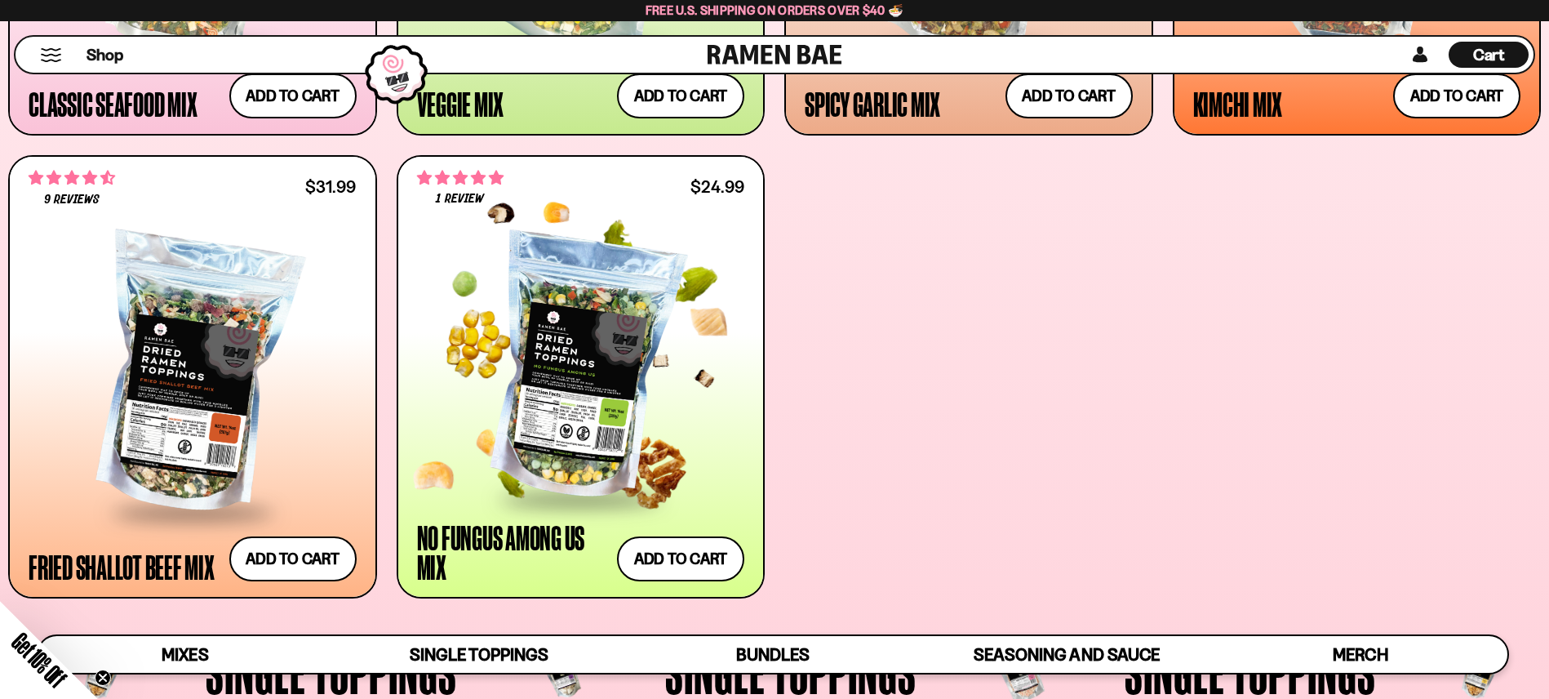
click at [593, 409] on div at bounding box center [581, 367] width 328 height 259
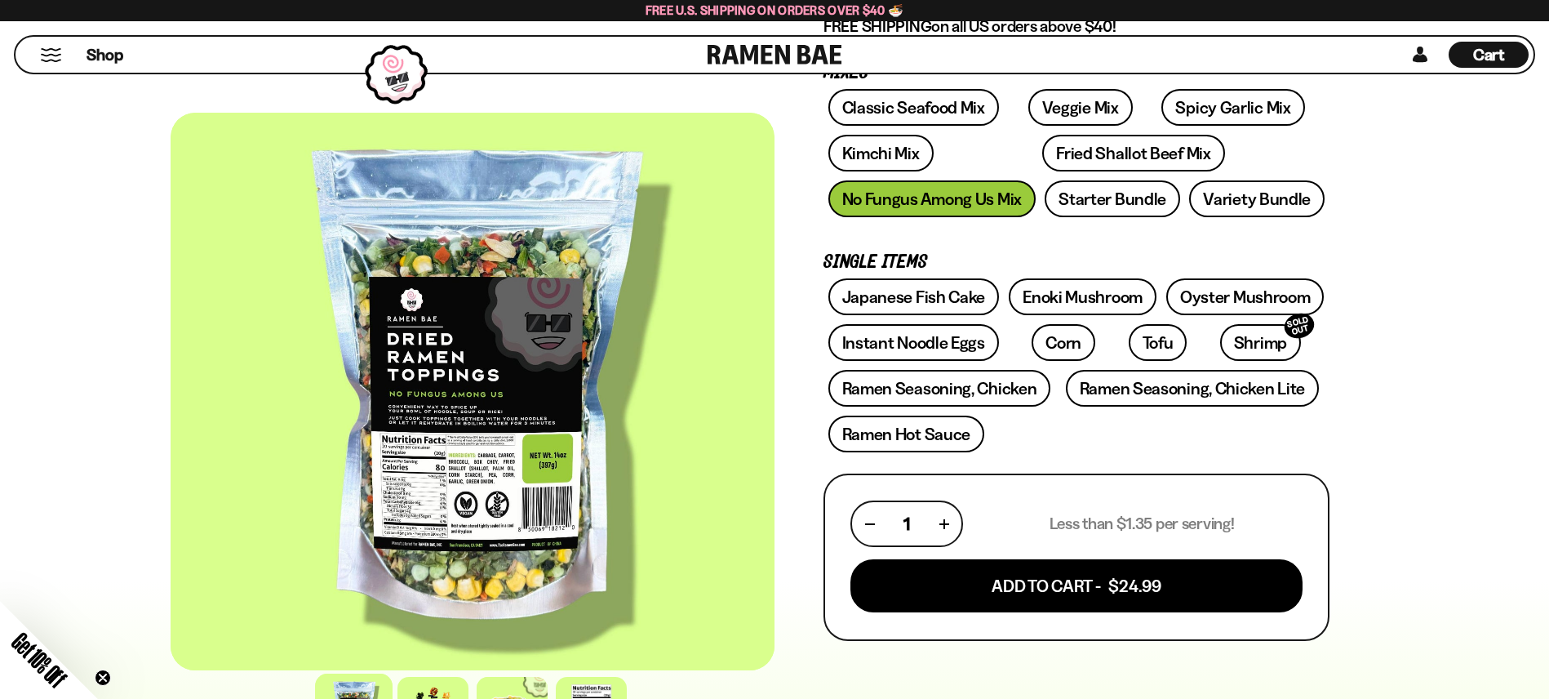
scroll to position [279, 0]
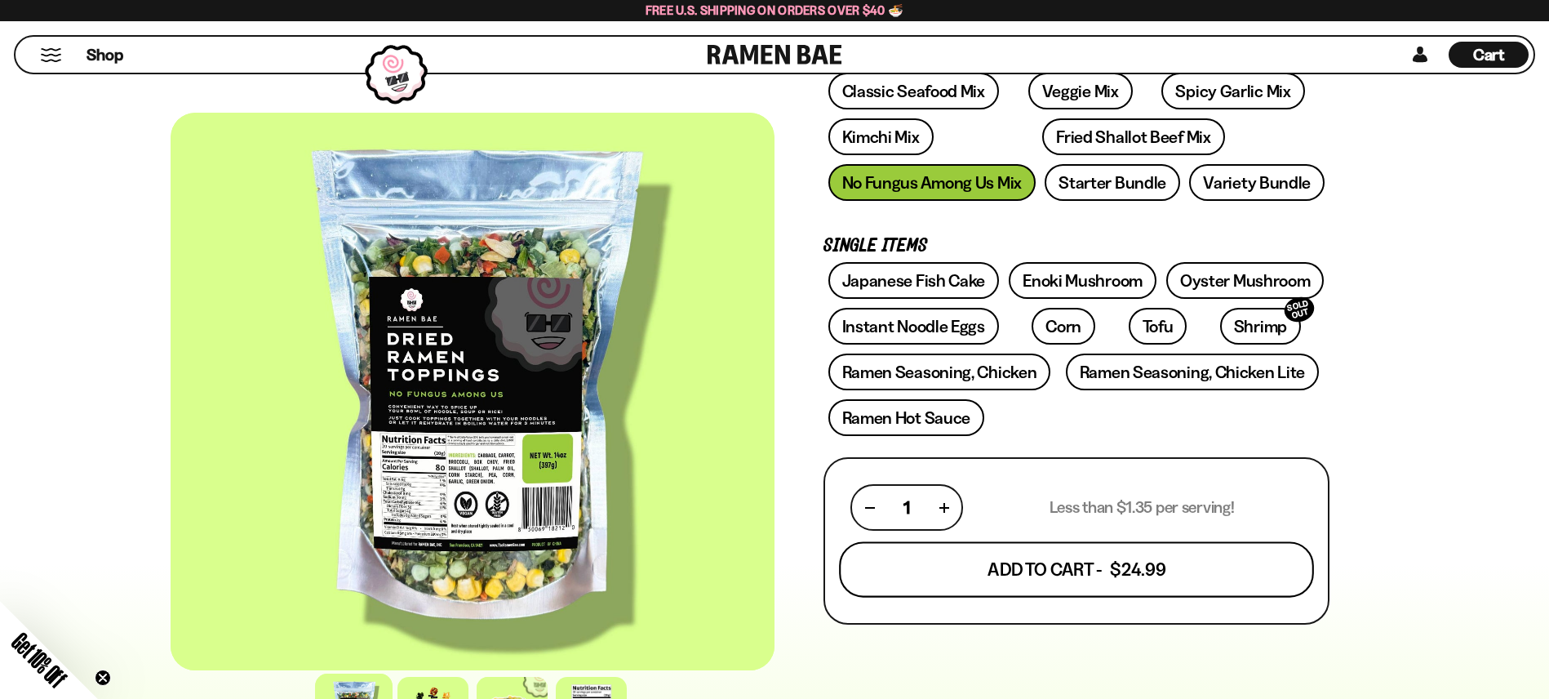
click at [1081, 588] on button "Add To Cart - $24.99" at bounding box center [1076, 570] width 475 height 56
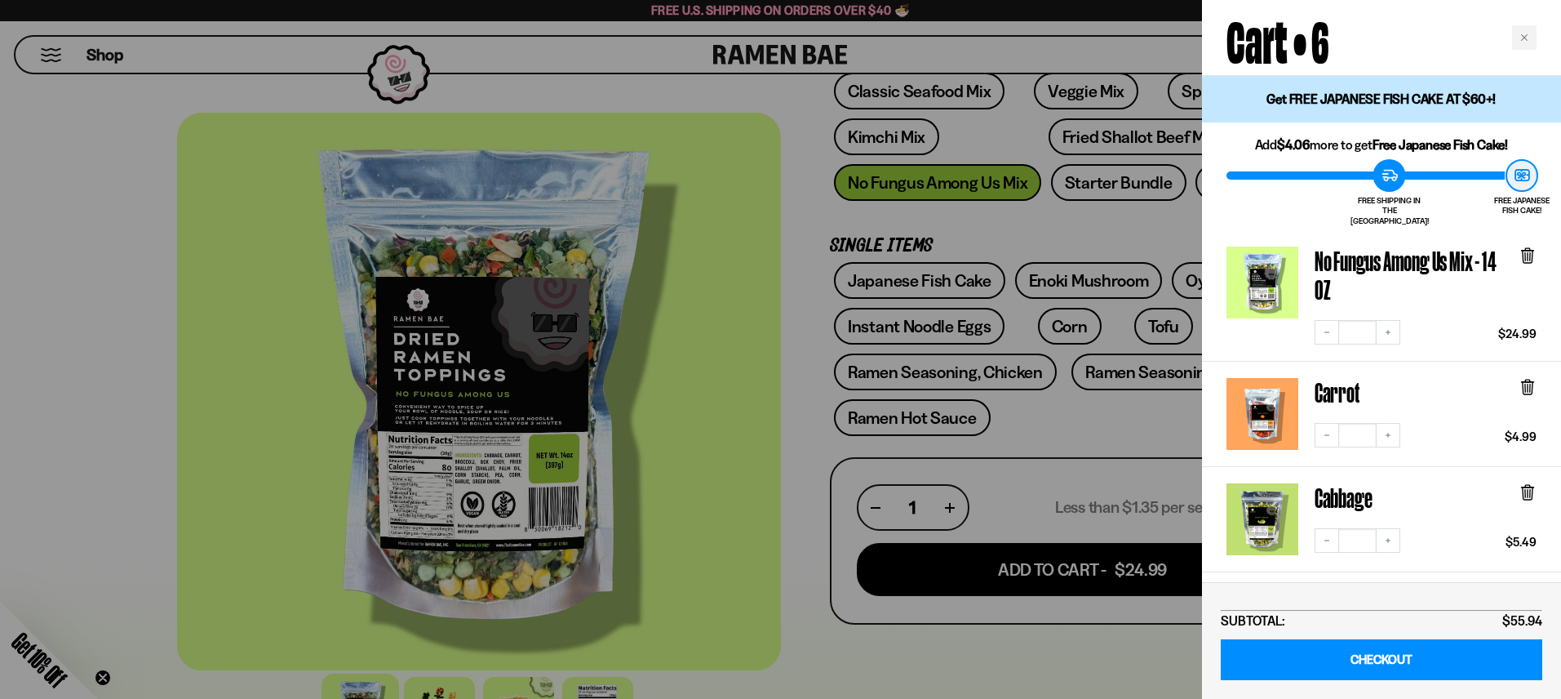
click at [1076, 427] on div at bounding box center [780, 349] width 1561 height 699
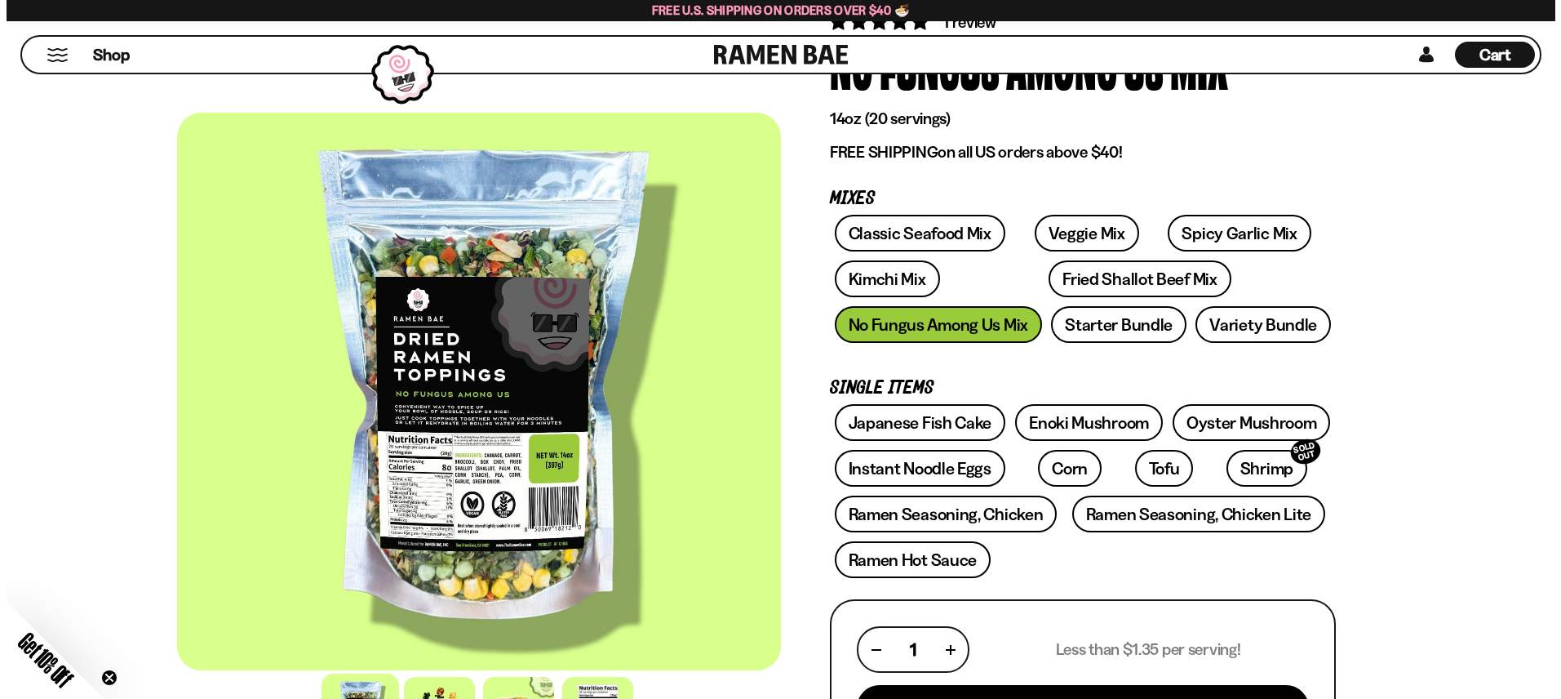
scroll to position [136, 0]
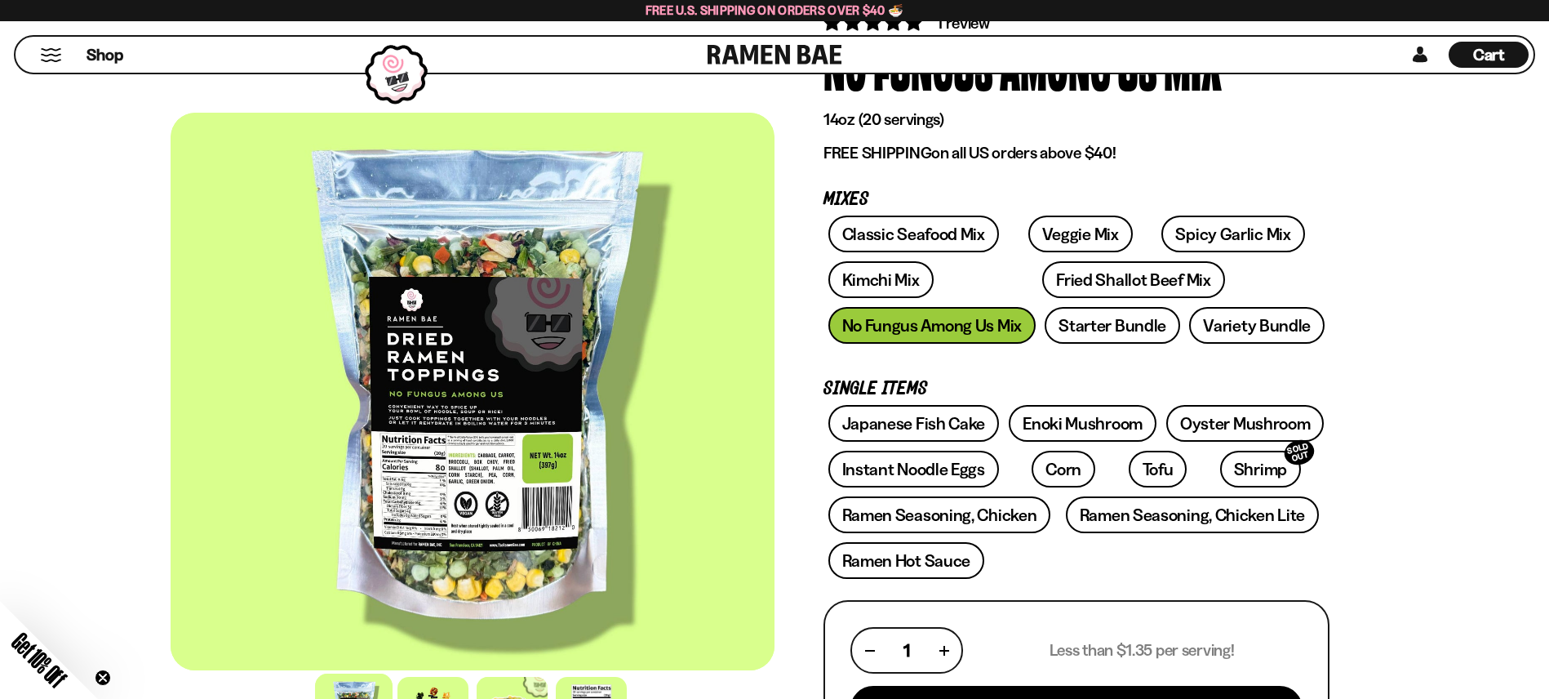
click at [1499, 57] on span "Cart" at bounding box center [1489, 55] width 32 height 20
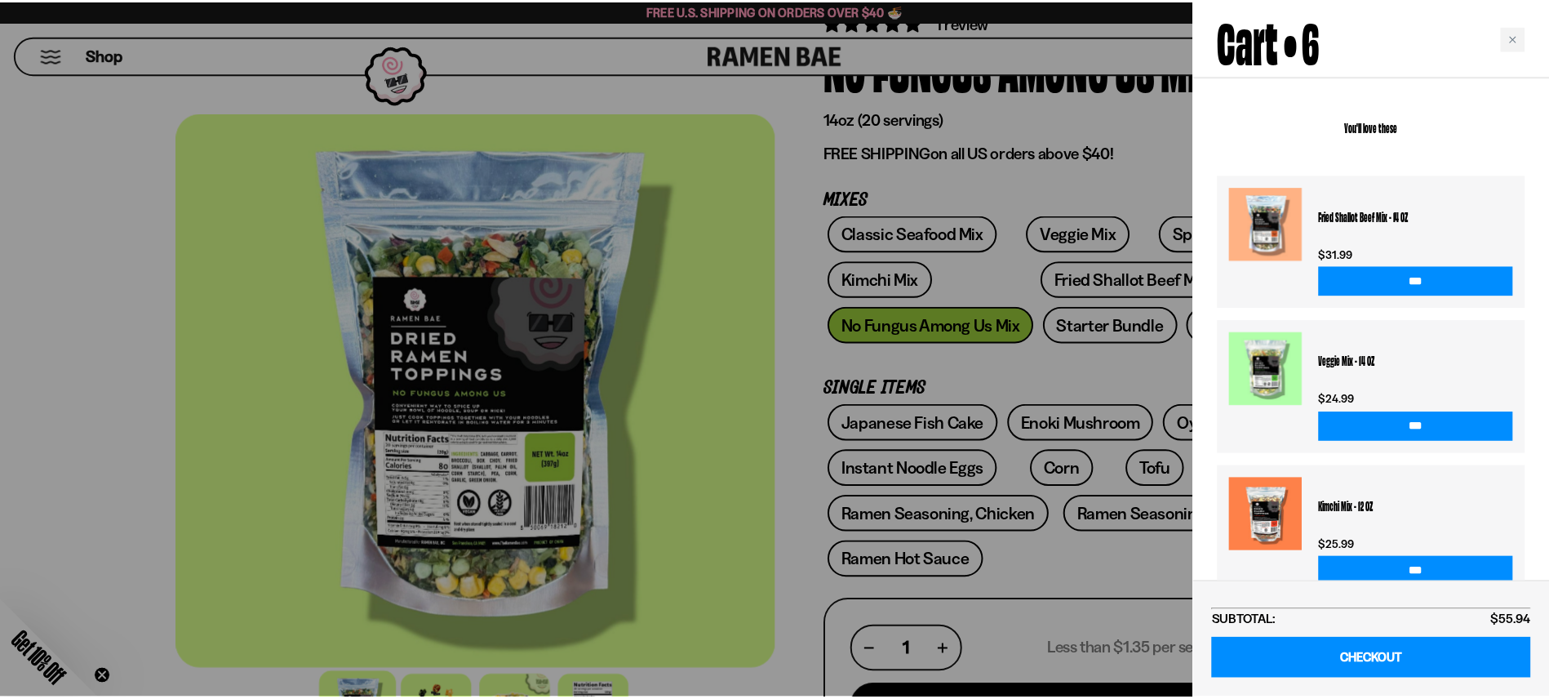
scroll to position [824, 0]
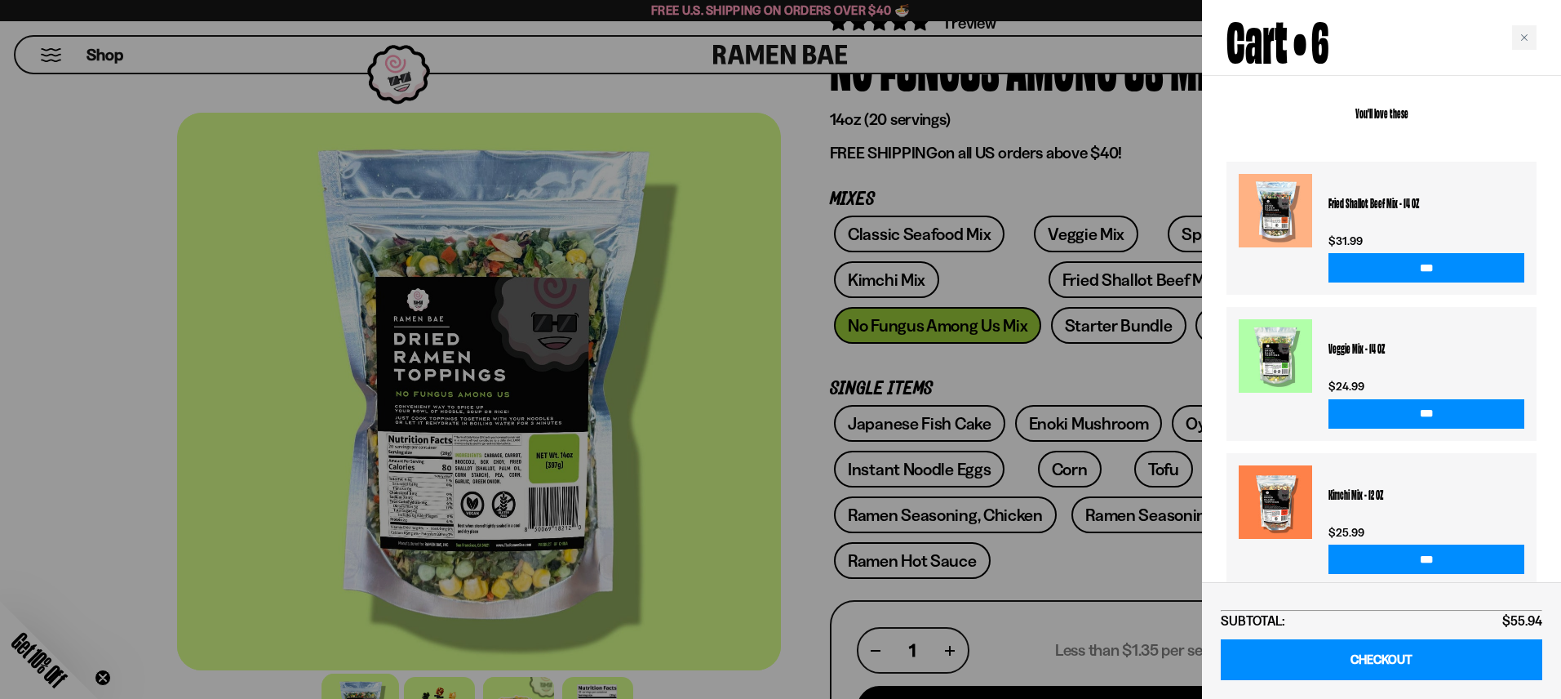
click at [1041, 231] on div at bounding box center [780, 349] width 1561 height 699
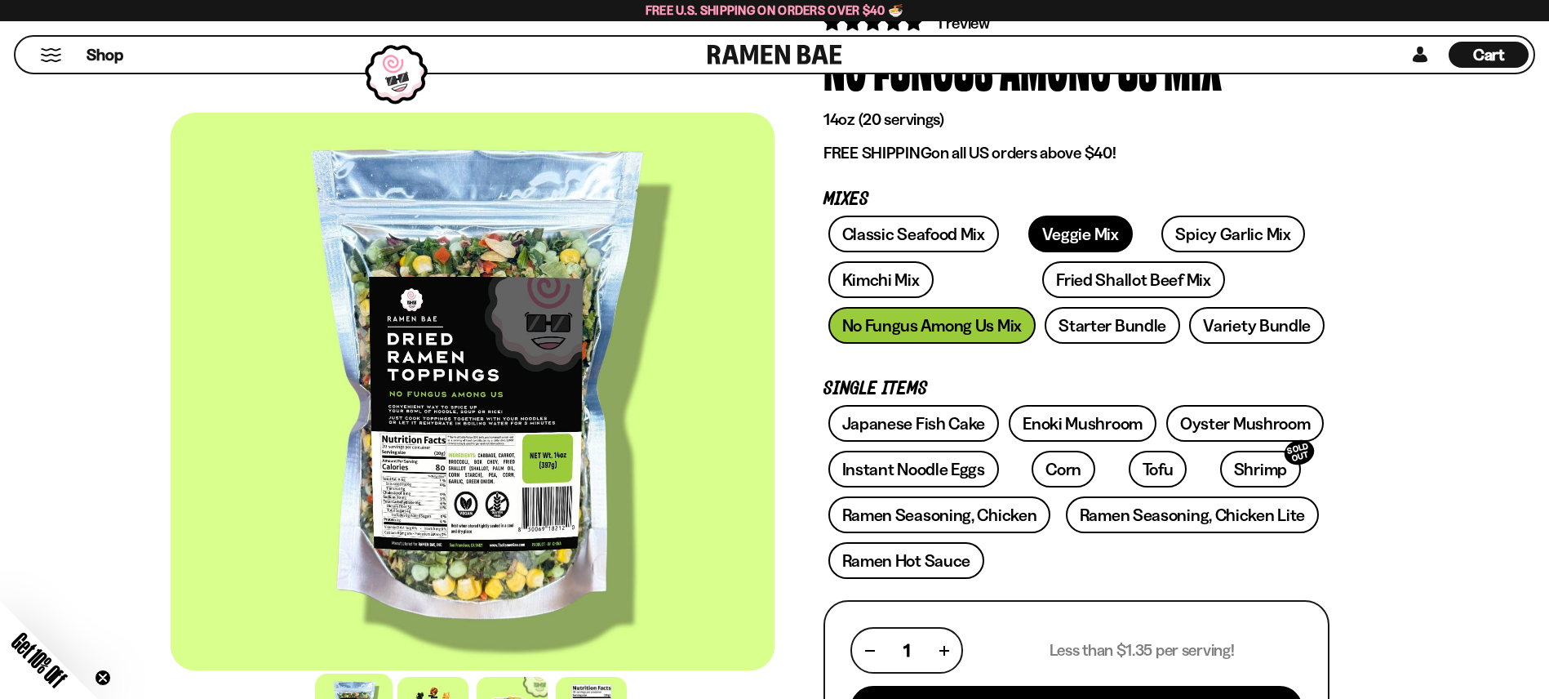
click at [1055, 235] on link "Veggie Mix" at bounding box center [1080, 233] width 104 height 37
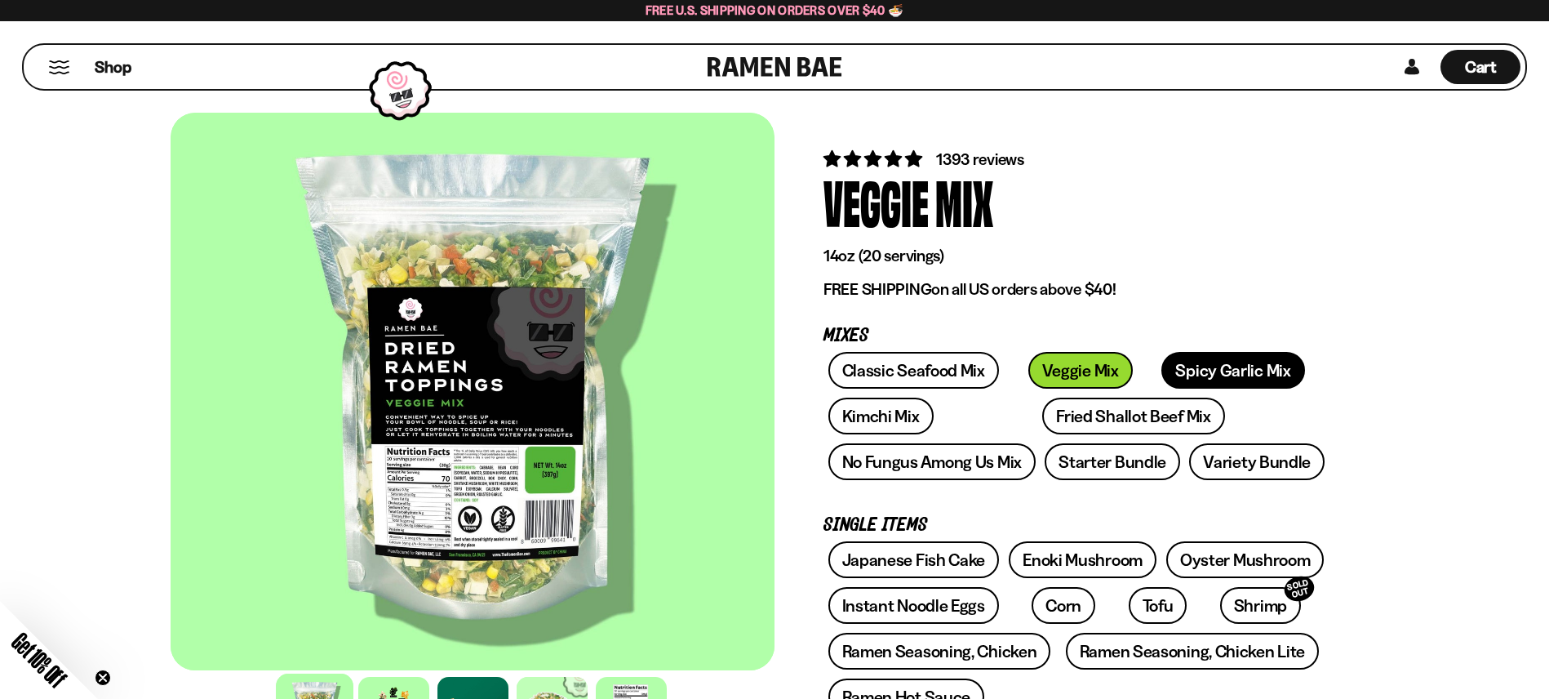
click at [1236, 379] on link "Spicy Garlic Mix" at bounding box center [1232, 370] width 143 height 37
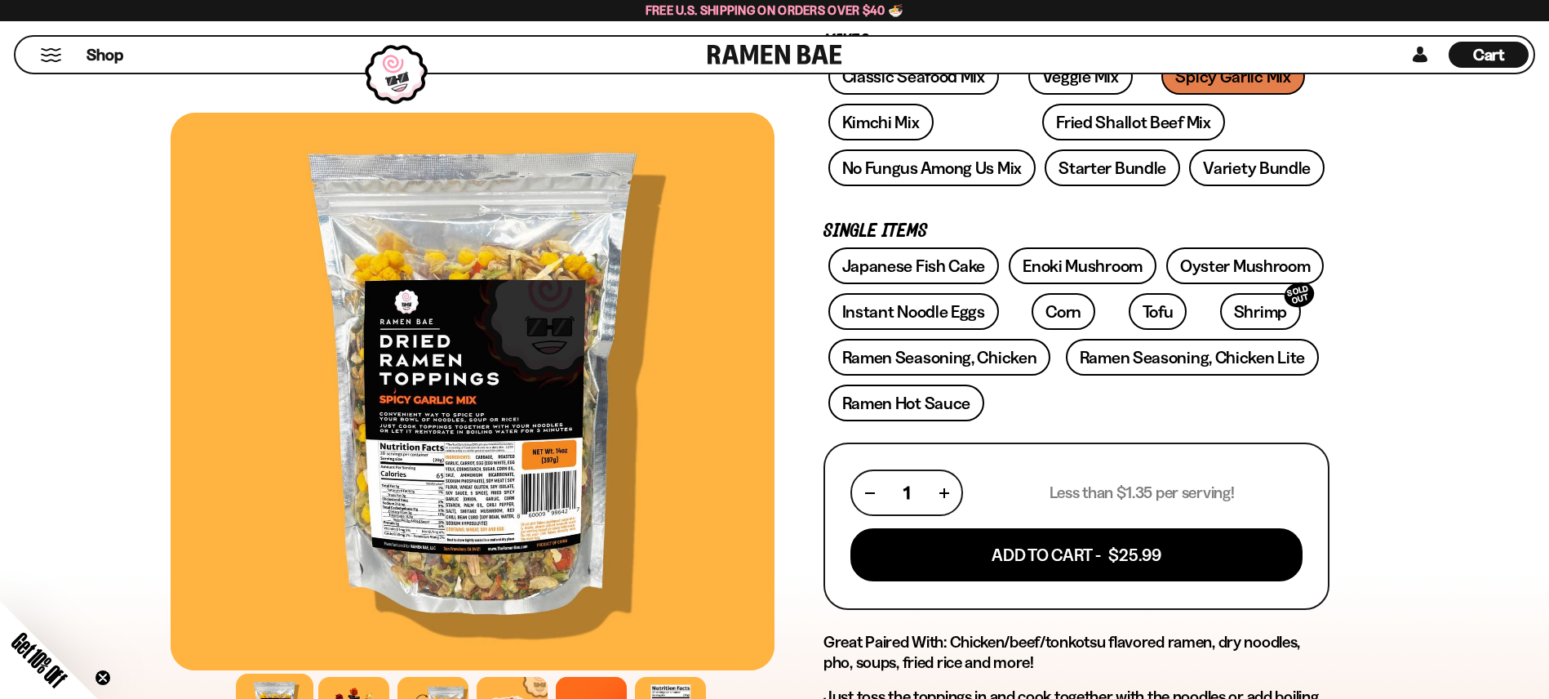
scroll to position [131, 0]
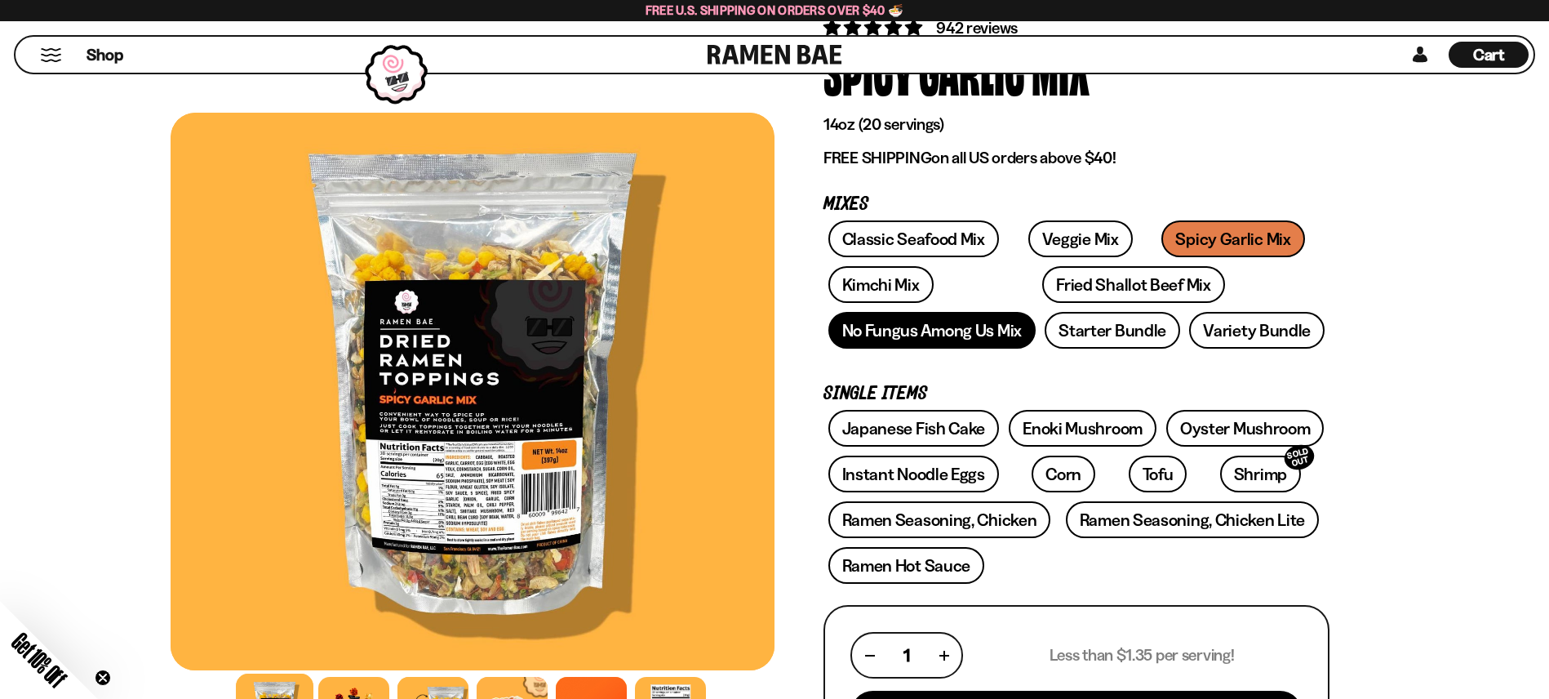
click at [895, 322] on link "No Fungus Among Us Mix" at bounding box center [931, 330] width 207 height 37
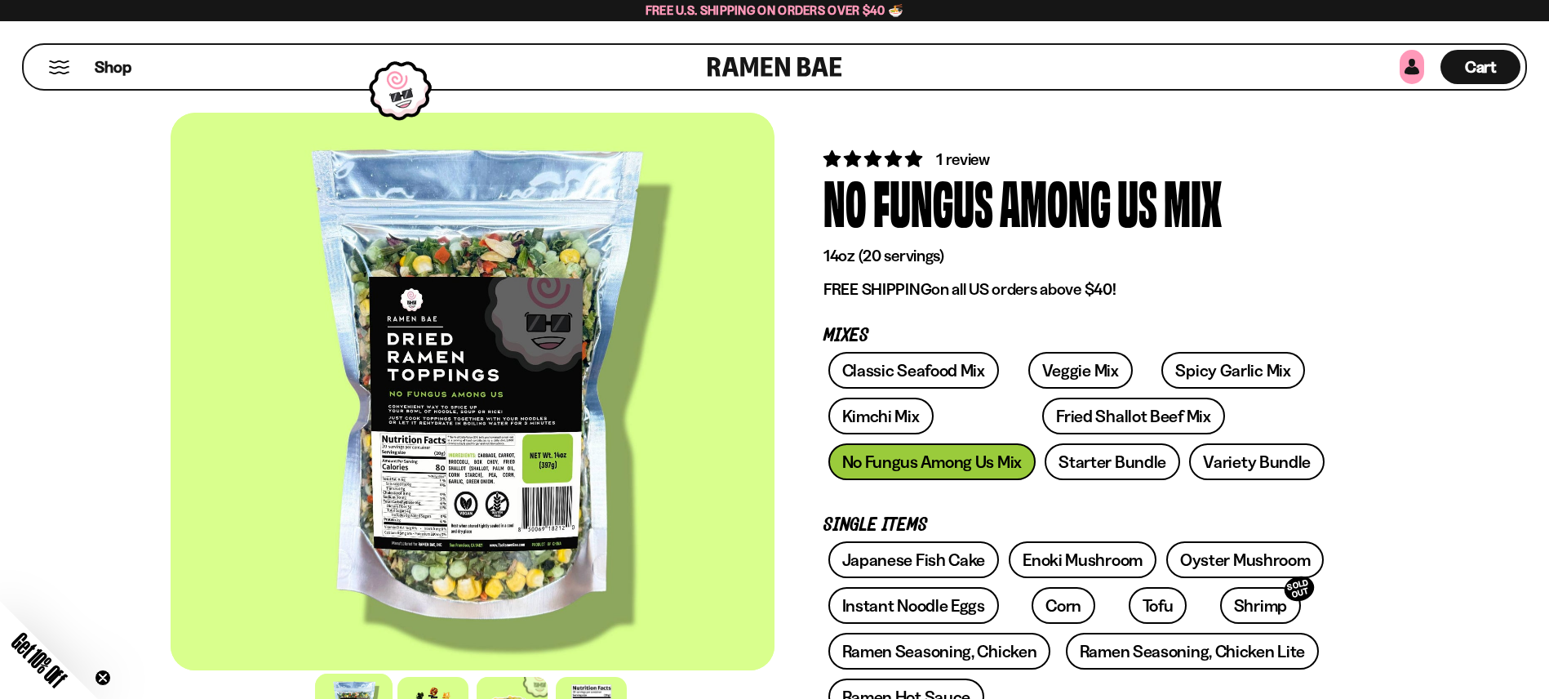
click at [1407, 74] on link at bounding box center [1412, 67] width 24 height 34
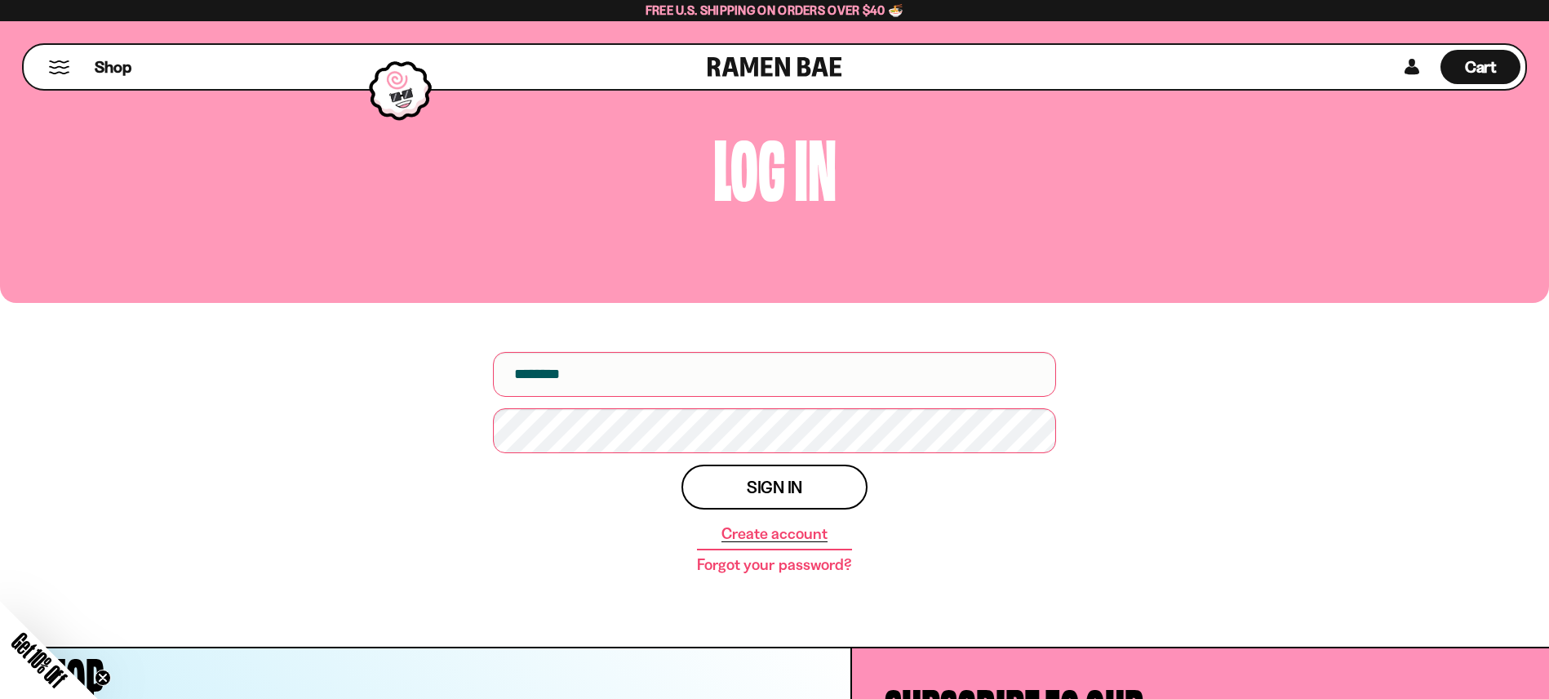
click at [756, 536] on link "Create account" at bounding box center [775, 534] width 106 height 16
